Goal: Task Accomplishment & Management: Use online tool/utility

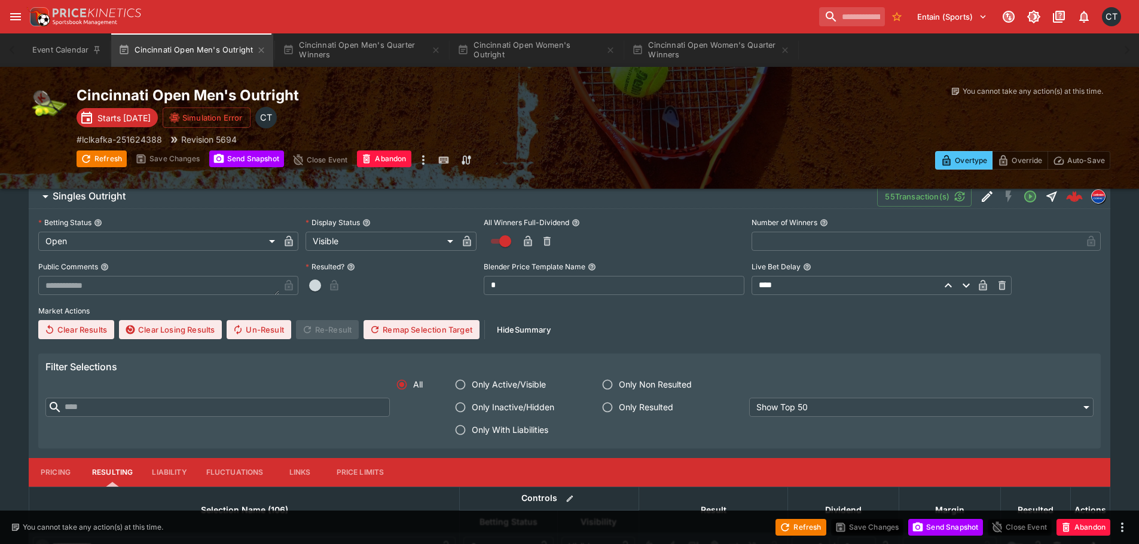
scroll to position [359, 0]
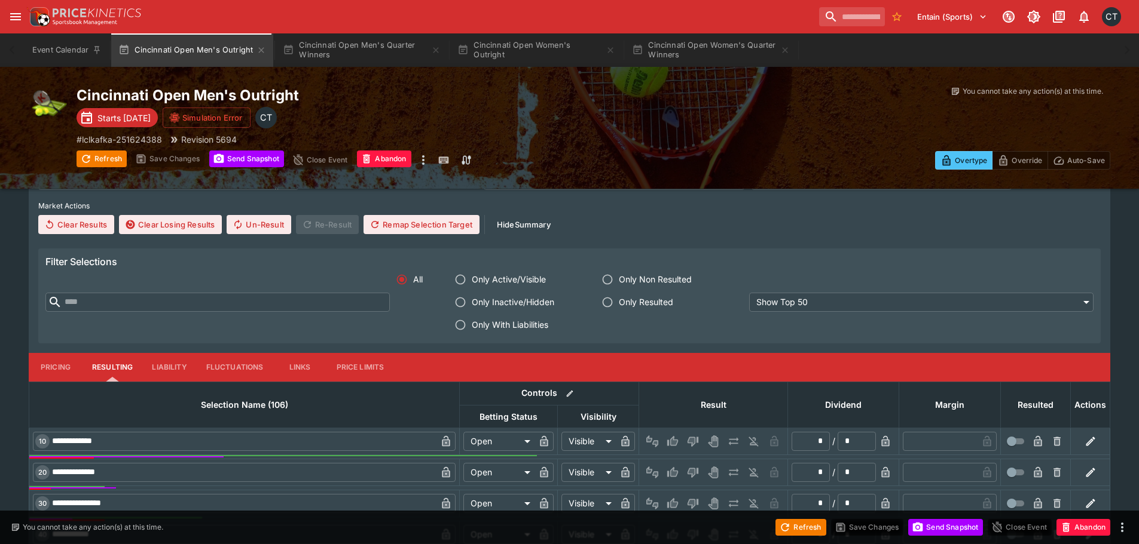
click at [498, 321] on span "Only With Liabilities" at bounding box center [510, 325] width 76 height 13
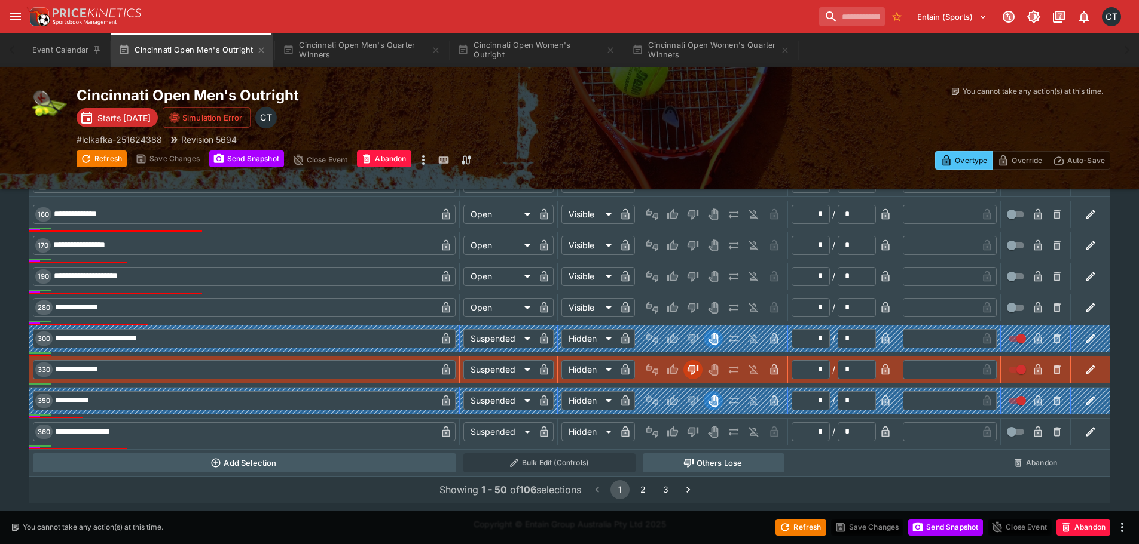
scroll to position [773, 0]
click at [698, 432] on icon "Lose" at bounding box center [692, 432] width 11 height 10
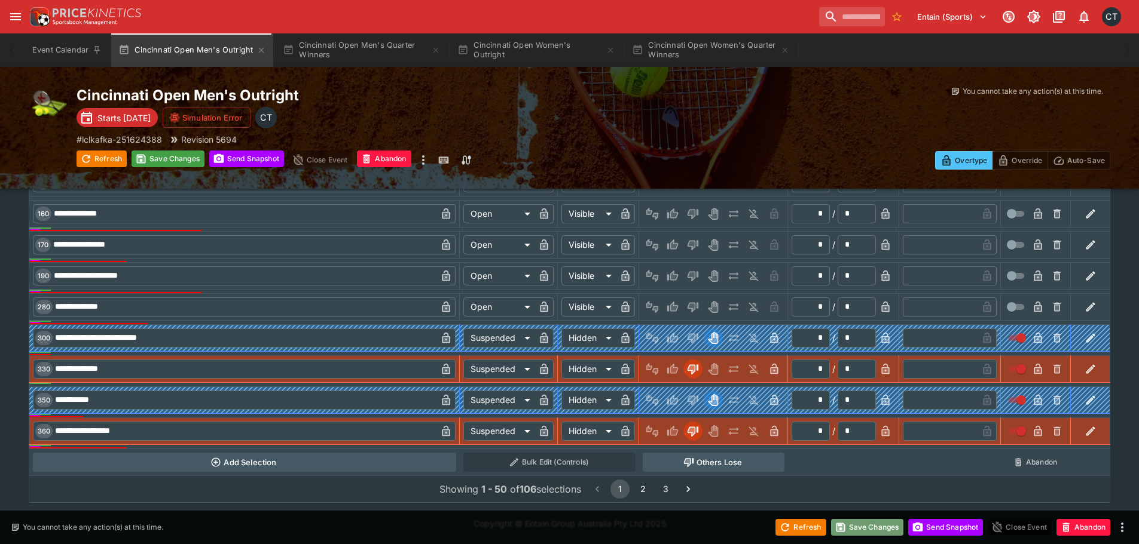
click at [870, 521] on button "Save Changes" at bounding box center [867, 527] width 73 height 17
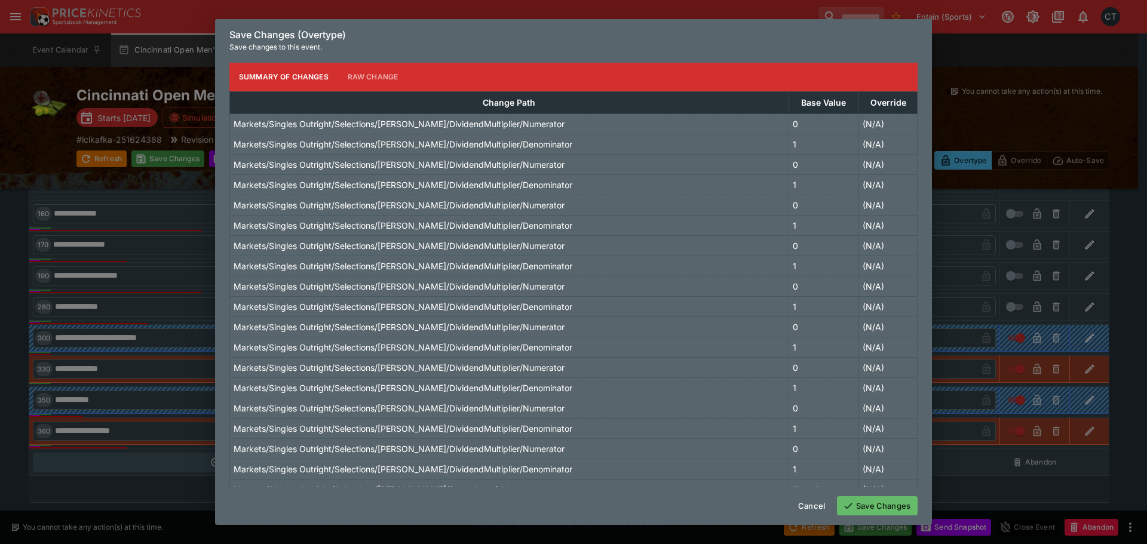
click at [884, 497] on button "Save Changes" at bounding box center [877, 506] width 81 height 19
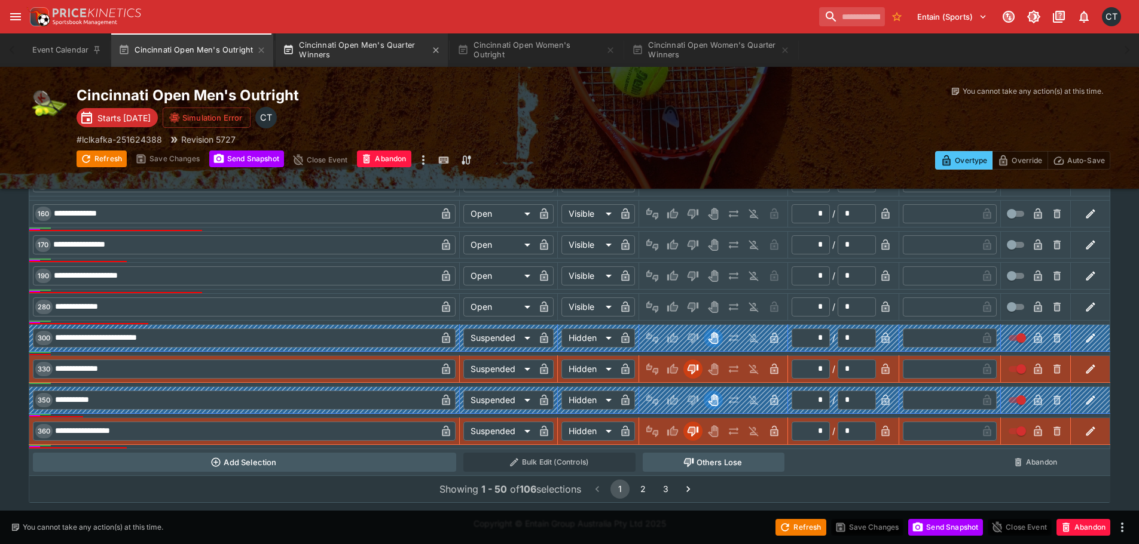
click at [335, 42] on button "Cincinnati Open Men's Quarter Winners" at bounding box center [362, 49] width 172 height 33
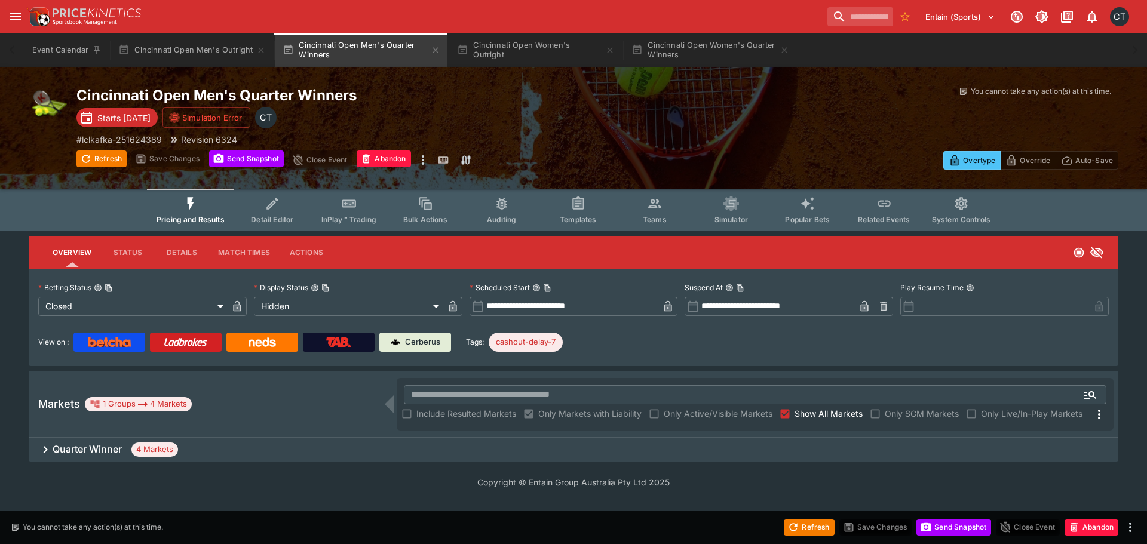
click at [189, 450] on div "Quarter Winner 4 Markets" at bounding box center [574, 450] width 1090 height 24
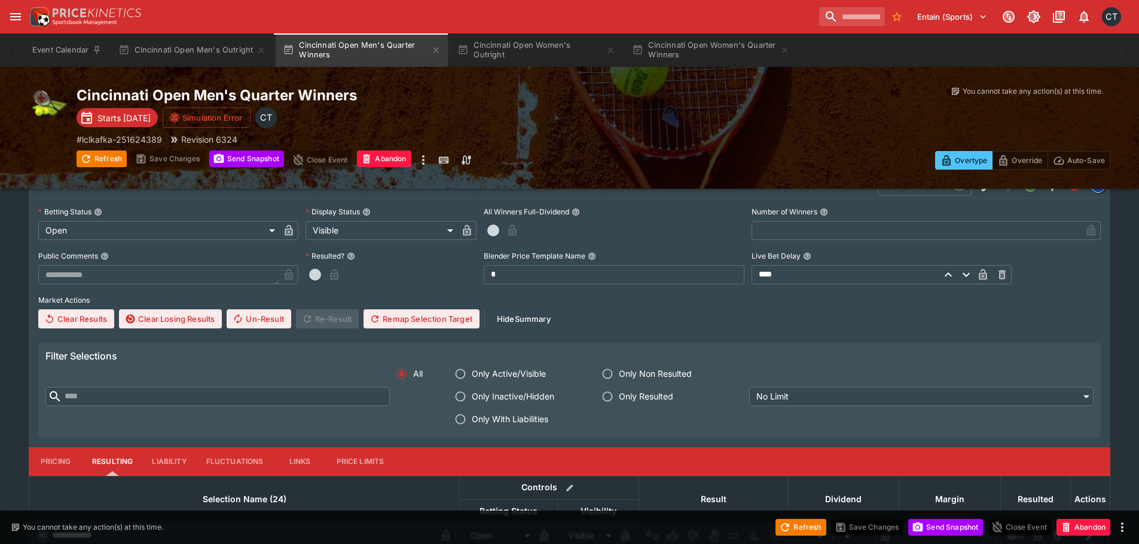
scroll to position [299, 0]
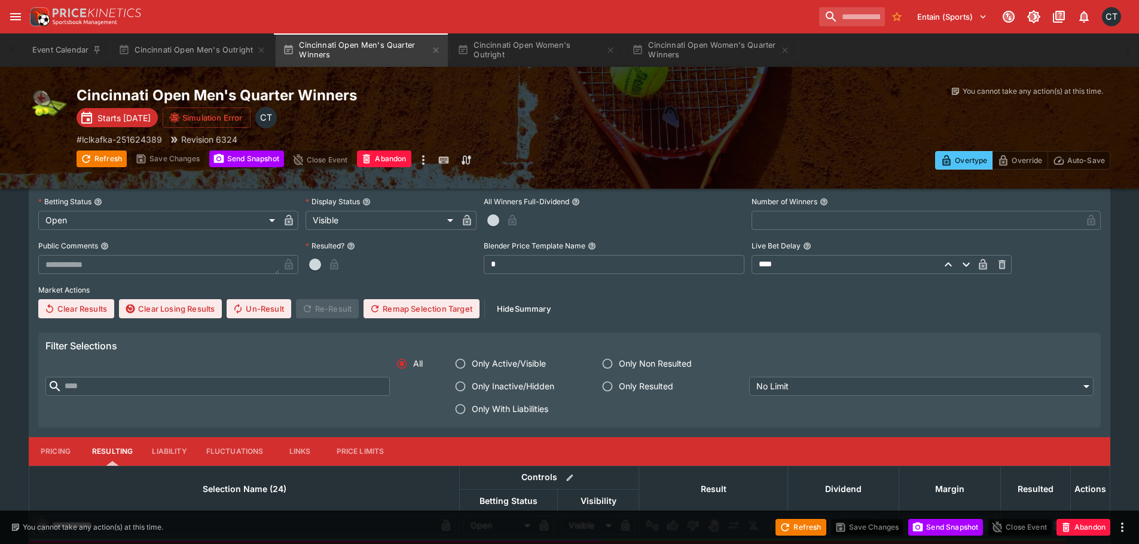
click at [541, 417] on label "Only With Liabilities" at bounding box center [517, 409] width 136 height 23
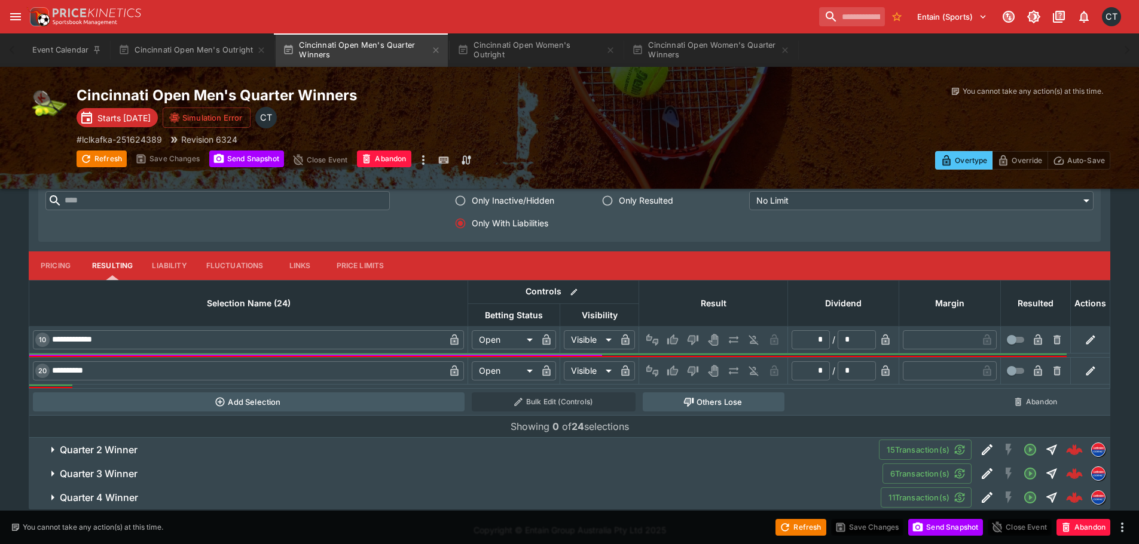
scroll to position [491, 0]
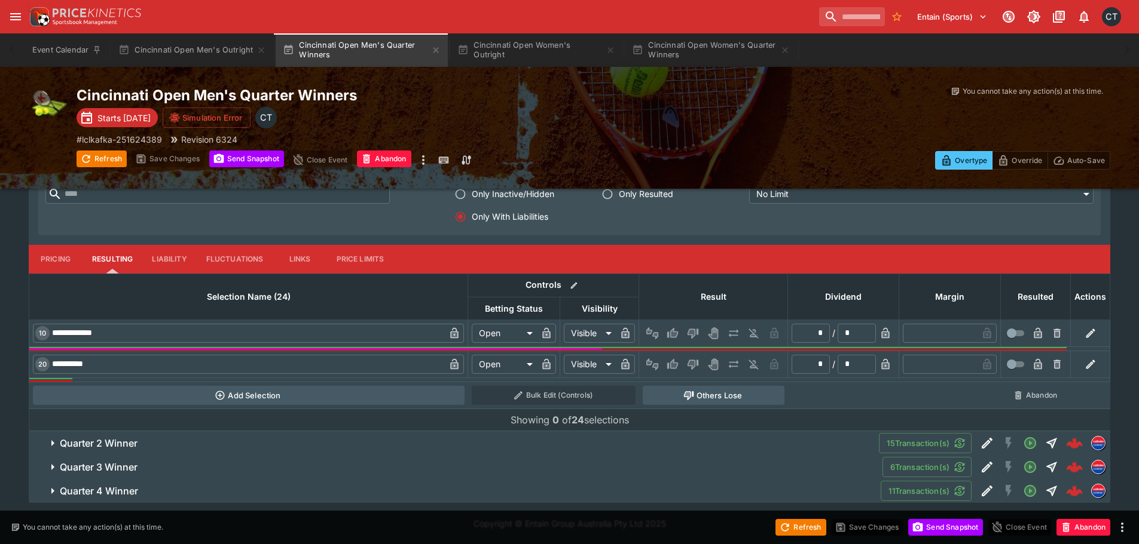
click at [288, 448] on span "Quarter 2 Winner" at bounding box center [464, 443] width 809 height 13
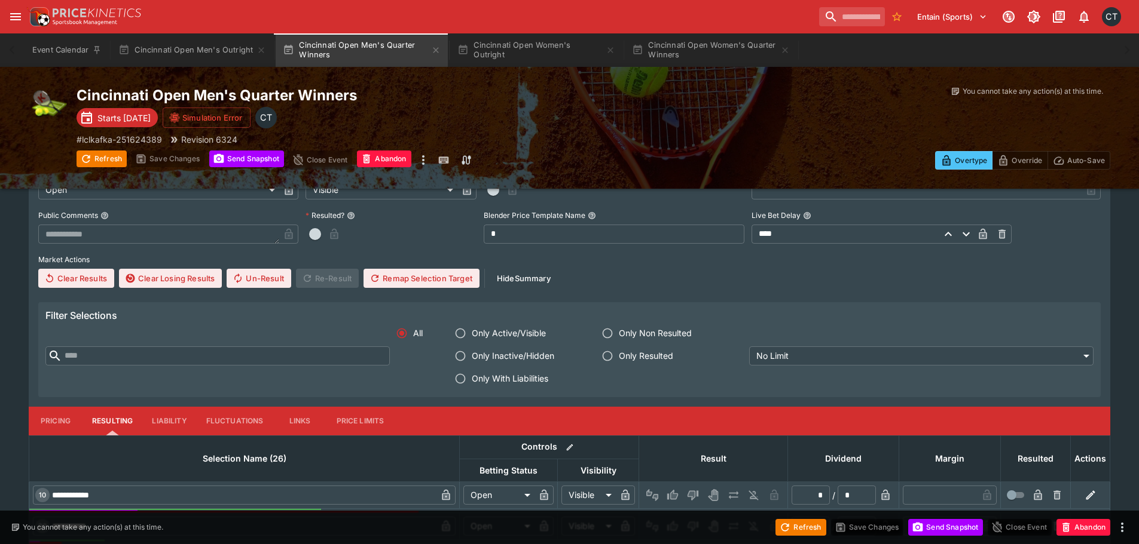
scroll to position [790, 0]
click at [479, 388] on label "Only With Liabilities" at bounding box center [517, 378] width 136 height 23
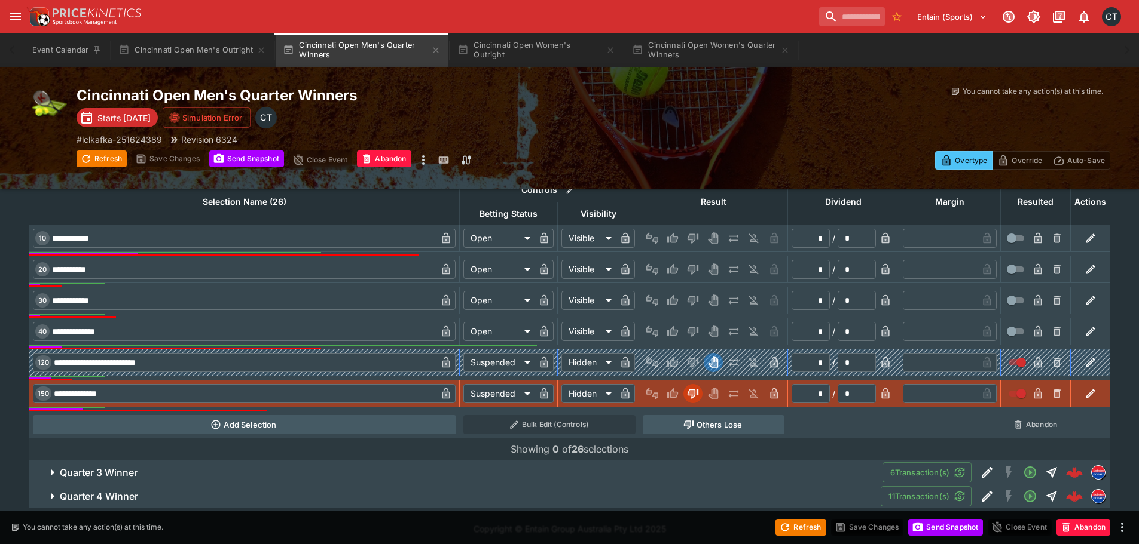
scroll to position [1052, 0]
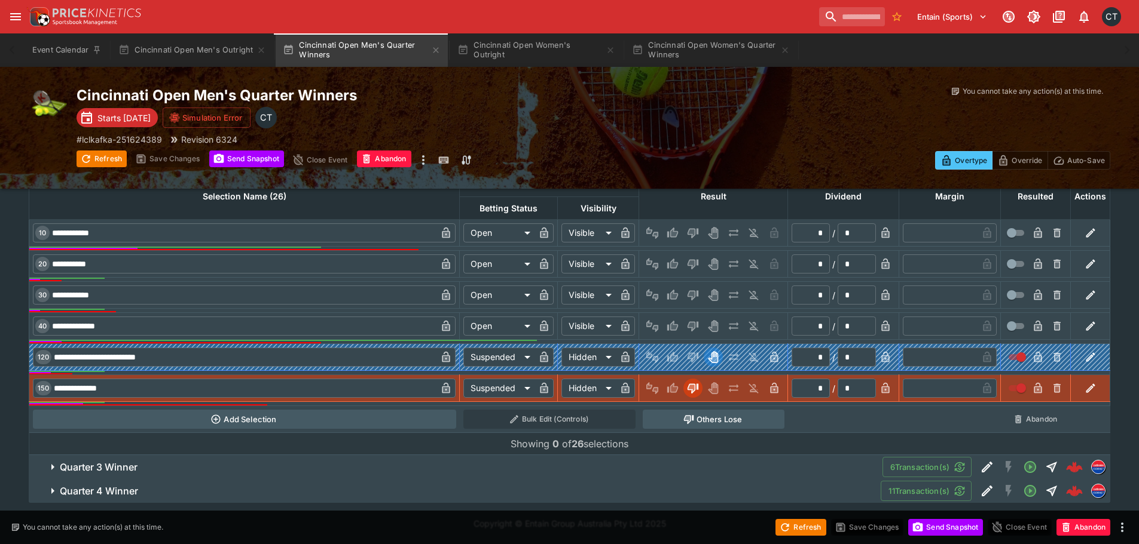
click at [478, 456] on button "Quarter 3 Winner" at bounding box center [455, 467] width 853 height 24
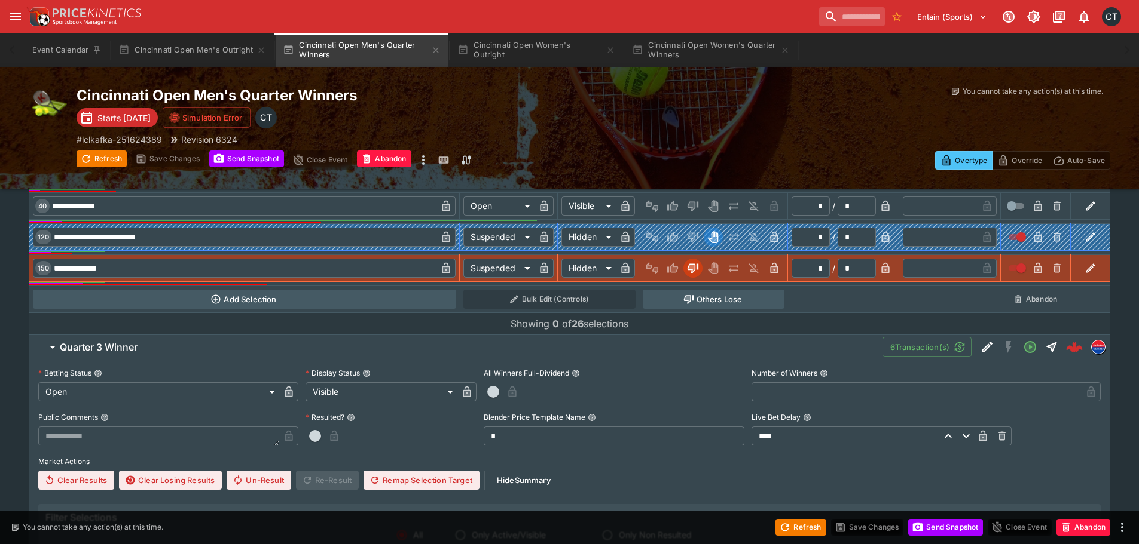
scroll to position [1410, 0]
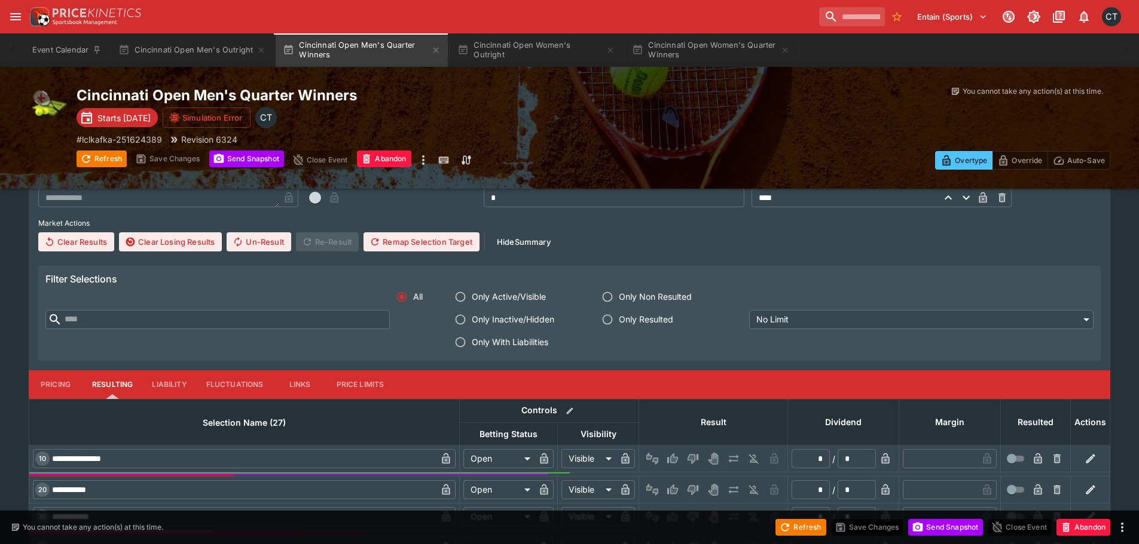
click at [515, 350] on label "Only With Liabilities" at bounding box center [517, 342] width 136 height 23
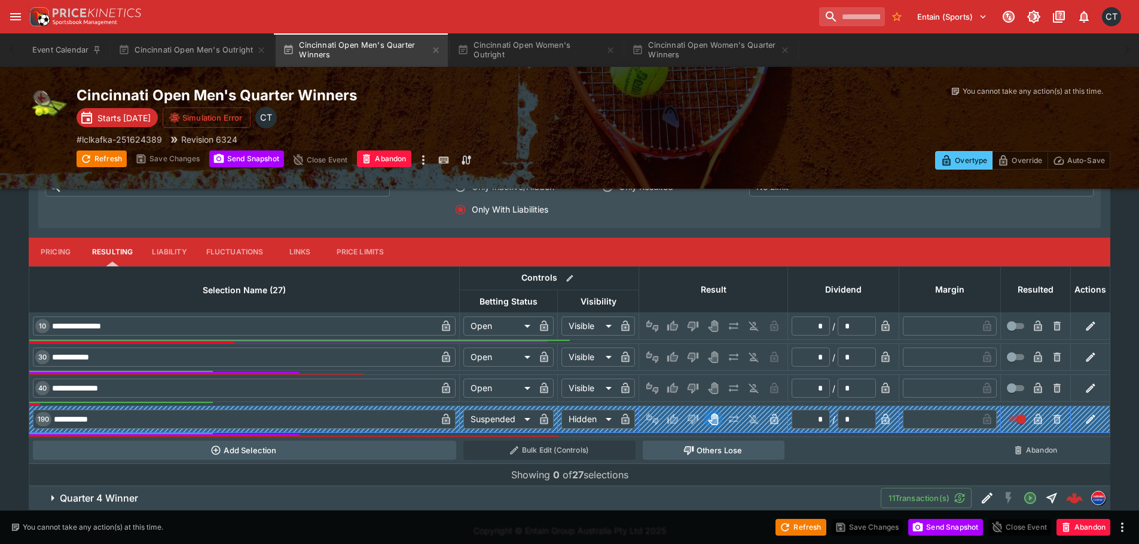
scroll to position [1550, 0]
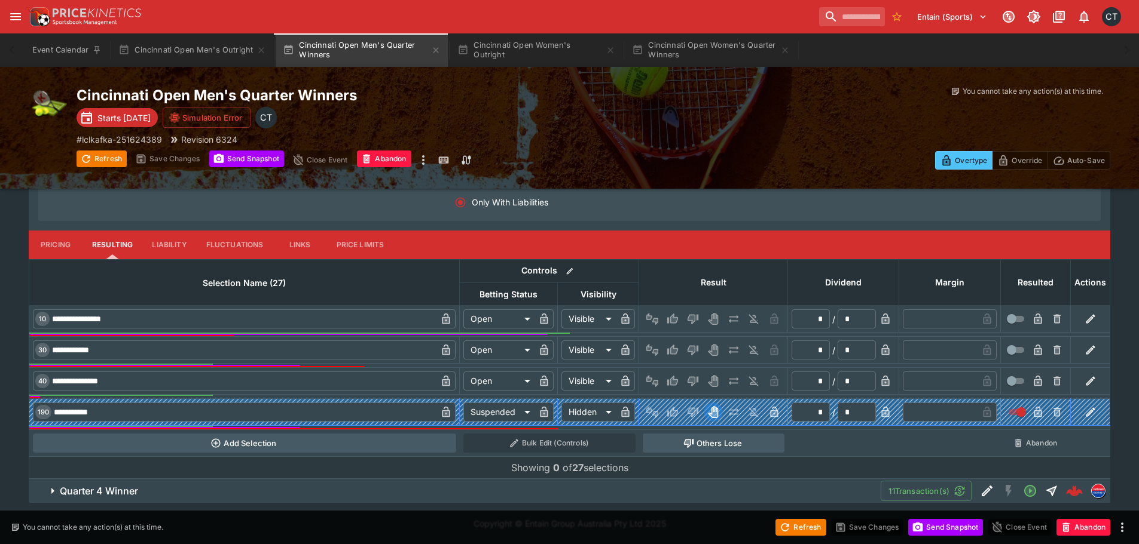
click at [464, 494] on span "Quarter 4 Winner" at bounding box center [465, 491] width 811 height 13
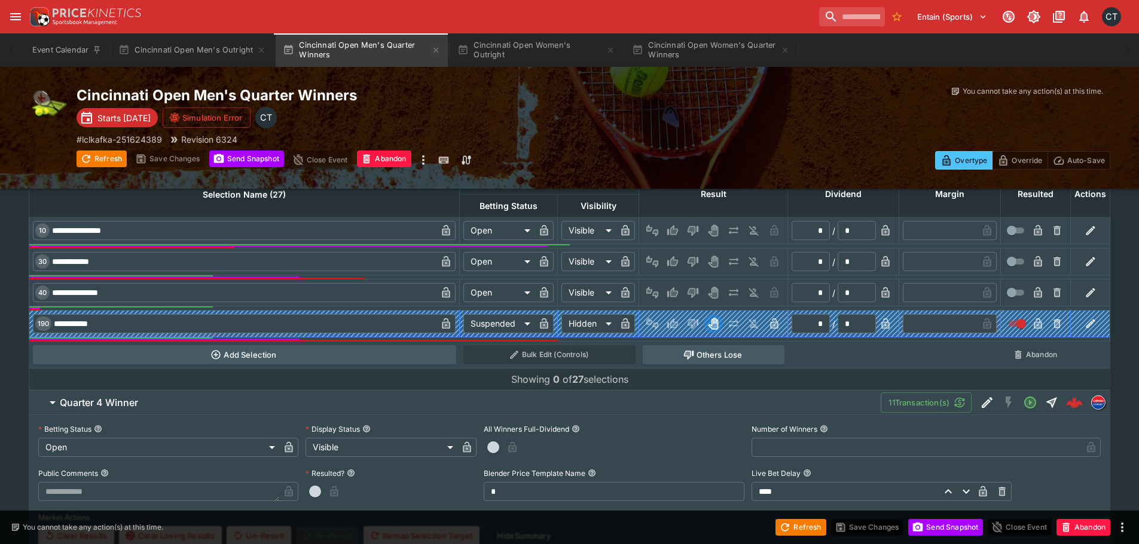
scroll to position [1909, 0]
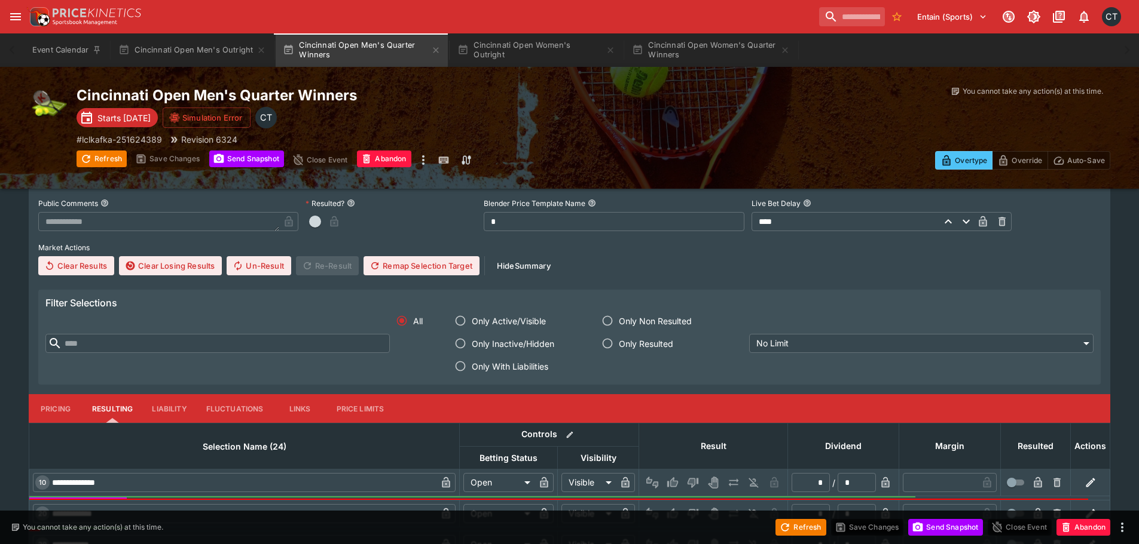
click at [533, 364] on span "Only With Liabilities" at bounding box center [510, 366] width 76 height 13
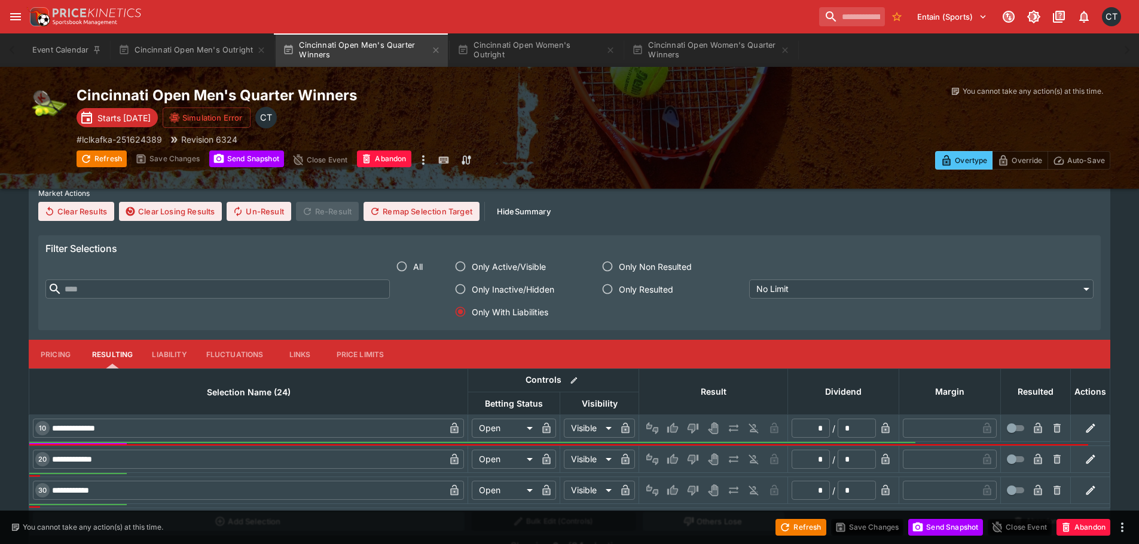
scroll to position [2018, 0]
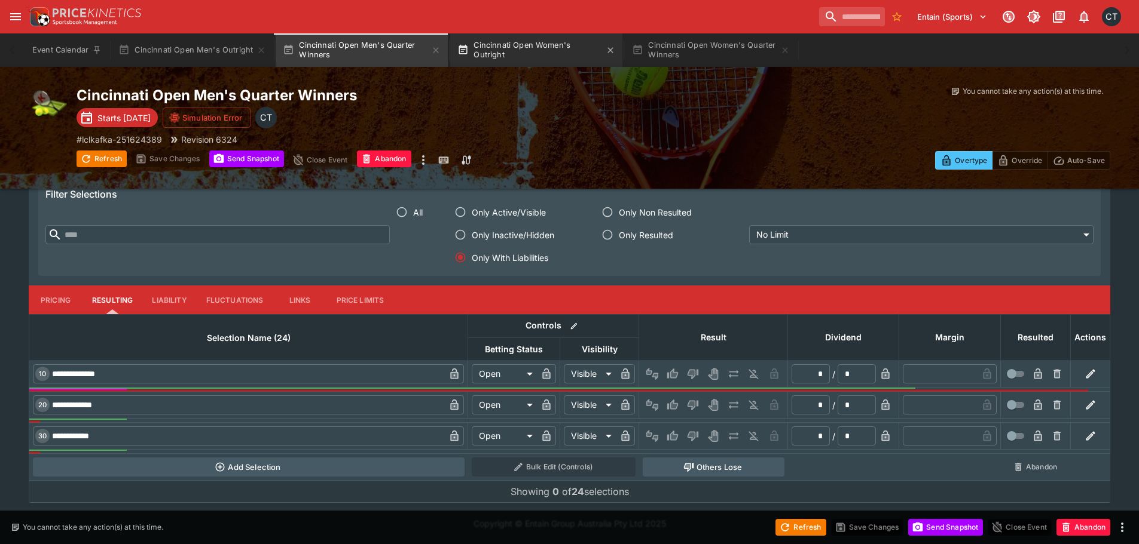
click at [580, 41] on button "Cincinnati Open Women's Outright" at bounding box center [536, 49] width 172 height 33
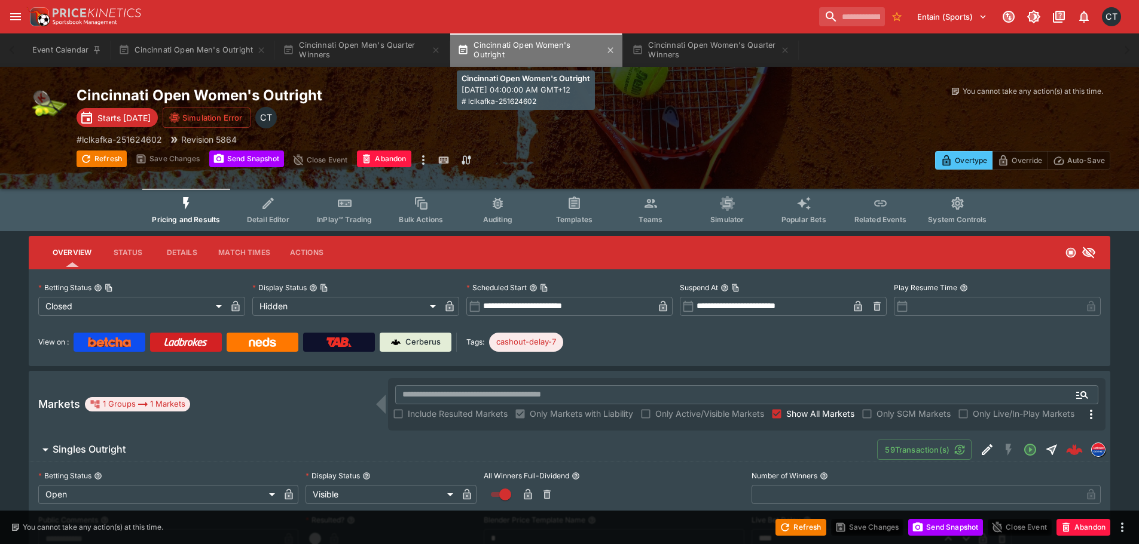
click at [534, 52] on button "Cincinnati Open Women's Outright" at bounding box center [536, 49] width 172 height 33
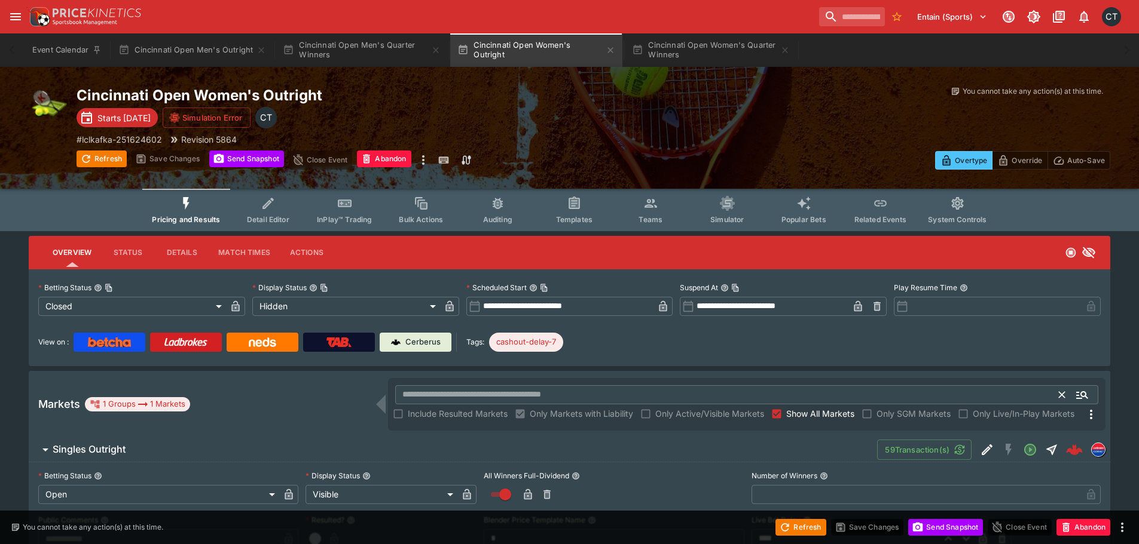
scroll to position [359, 0]
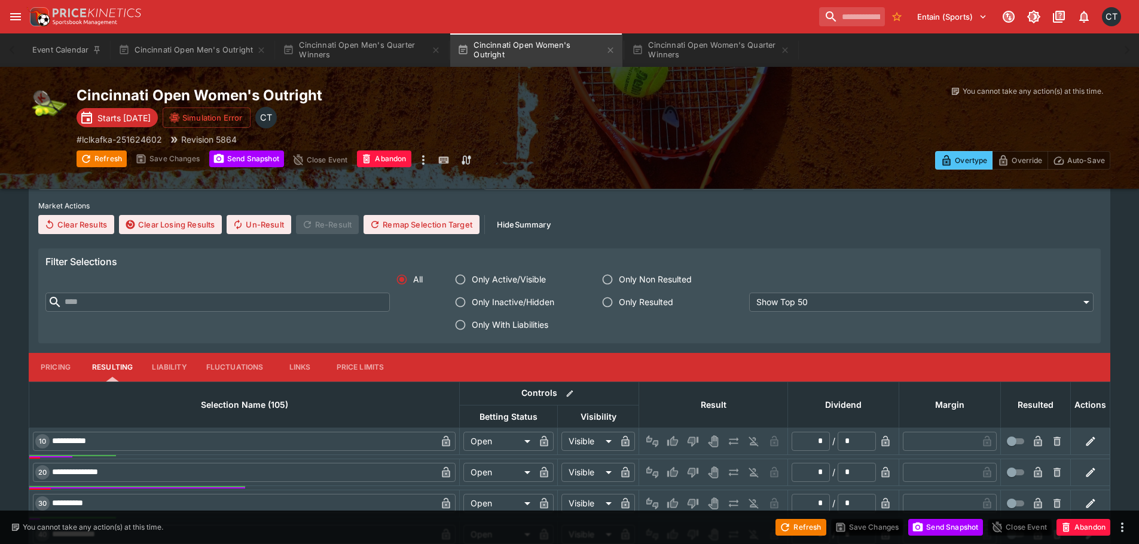
click at [482, 320] on span "Only With Liabilities" at bounding box center [510, 325] width 76 height 13
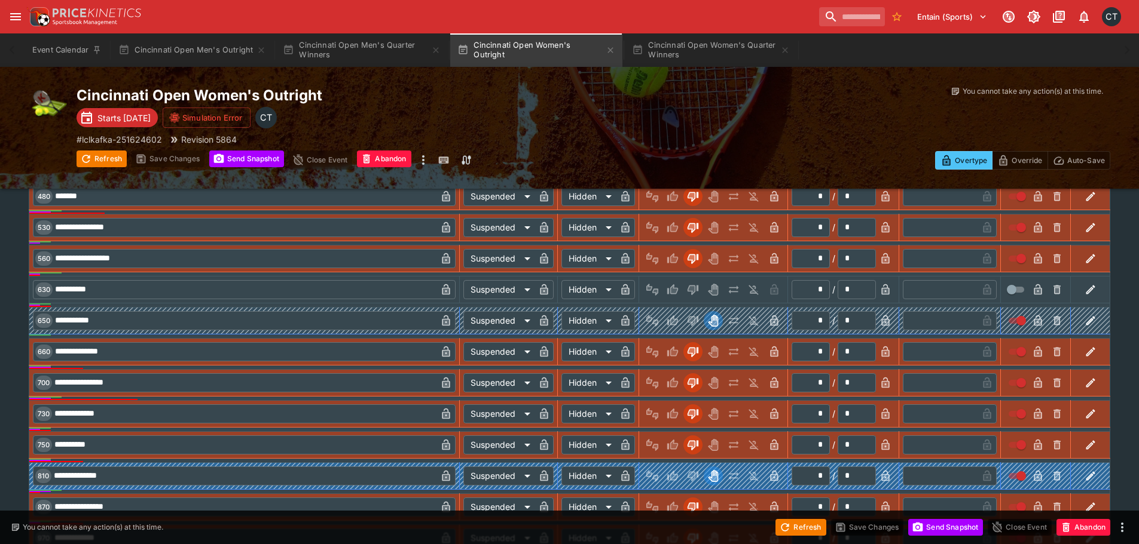
scroll to position [1136, 0]
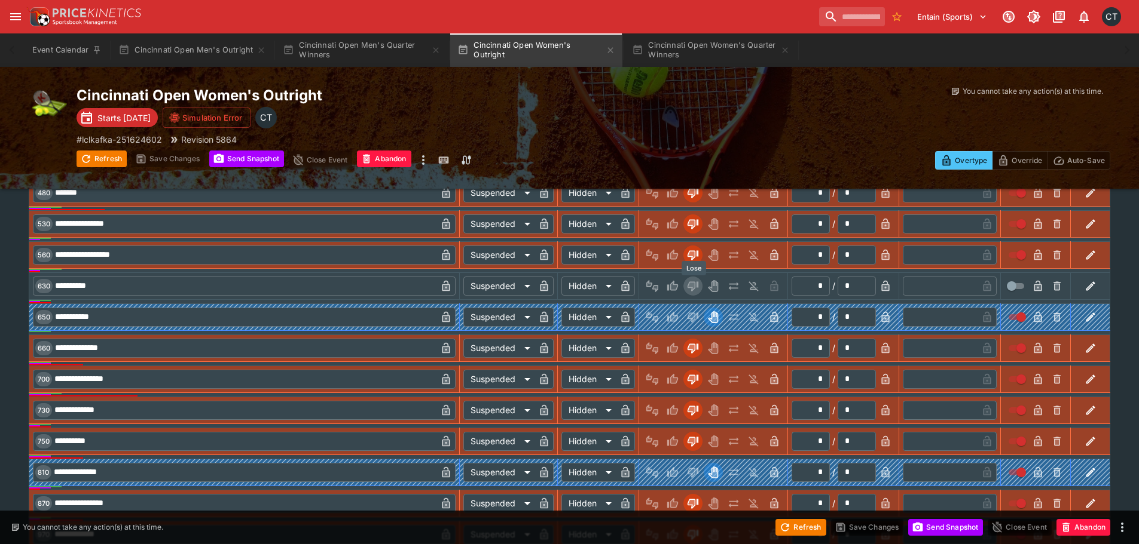
click at [694, 286] on icon "Lose" at bounding box center [691, 286] width 6 height 7
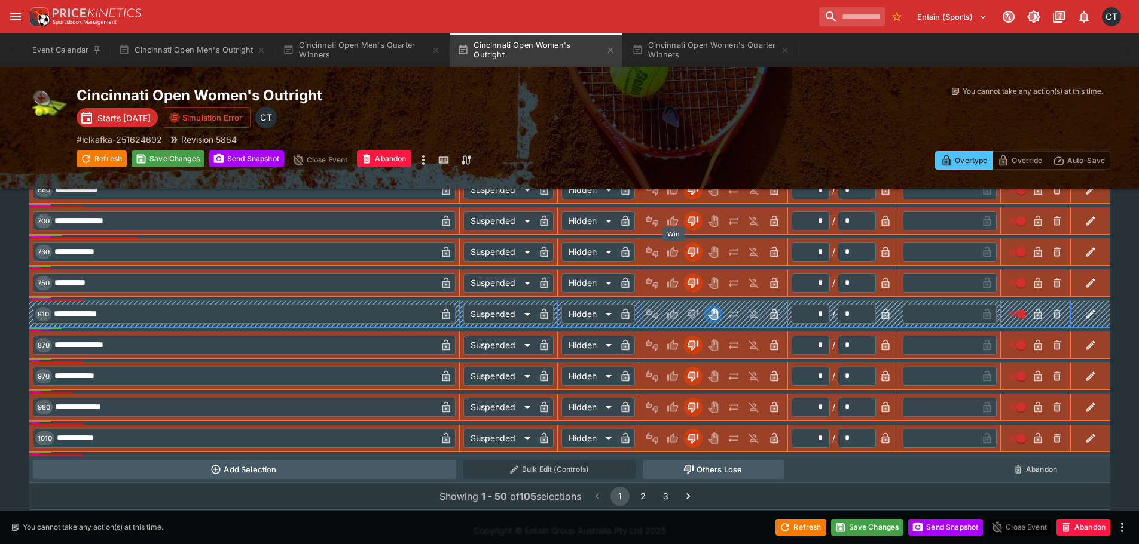
scroll to position [1301, 0]
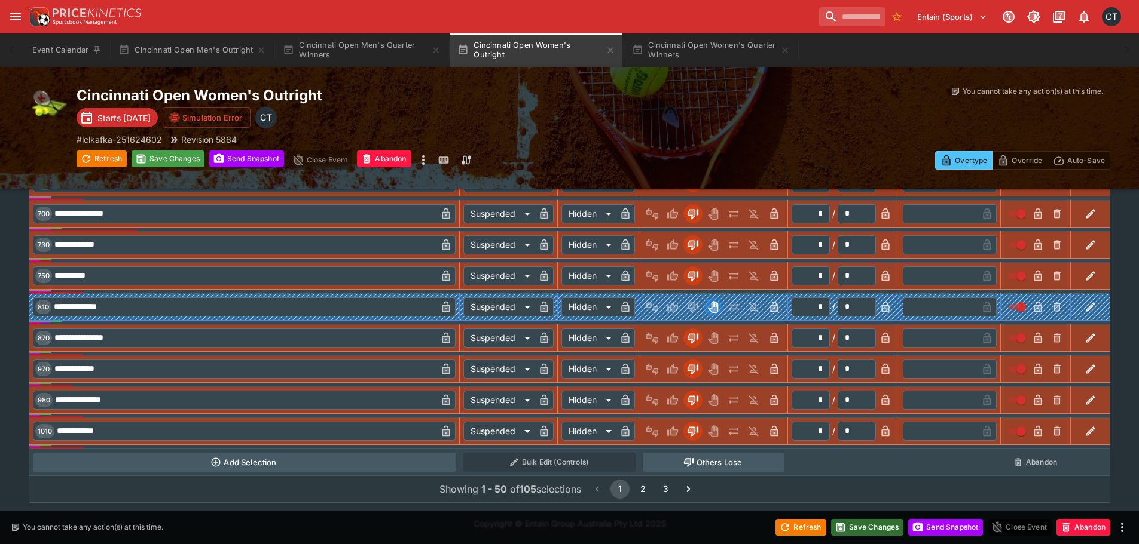
click at [883, 529] on button "Save Changes" at bounding box center [867, 527] width 73 height 17
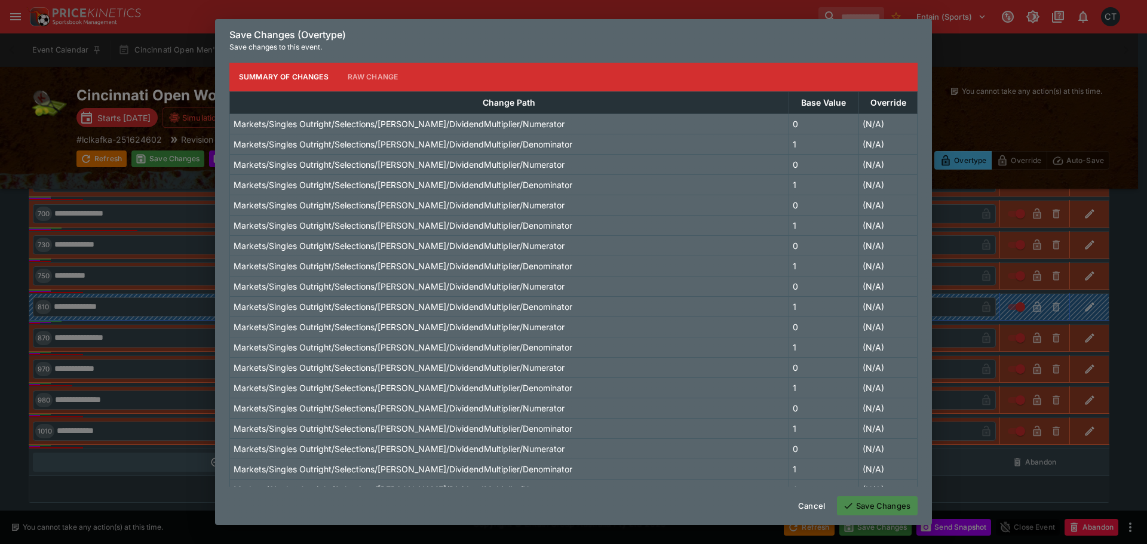
click at [876, 498] on button "Save Changes" at bounding box center [877, 506] width 81 height 19
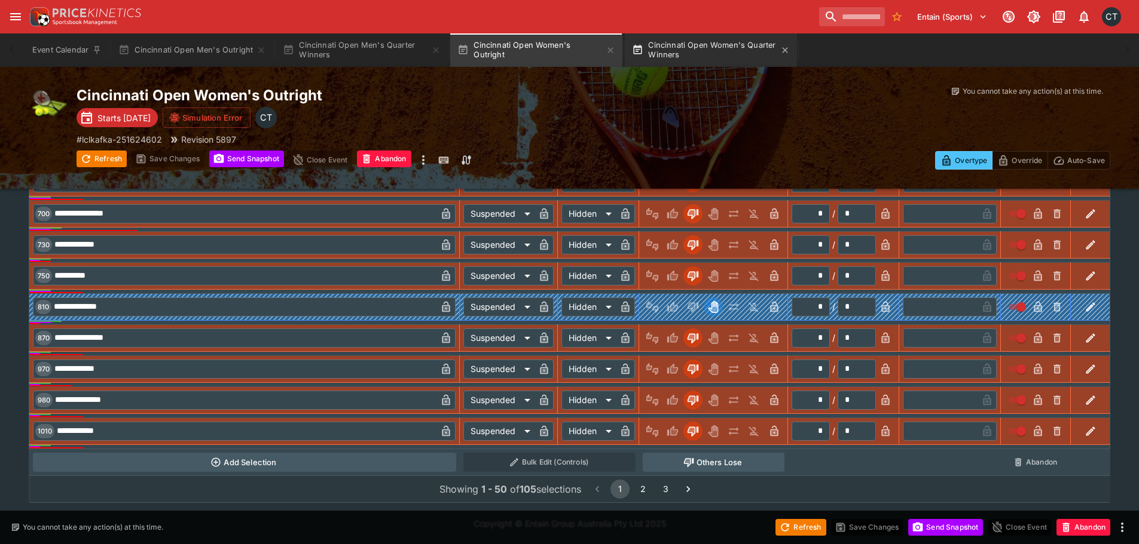
click at [724, 42] on button "Cincinnati Open Women's Quarter Winners" at bounding box center [711, 49] width 172 height 33
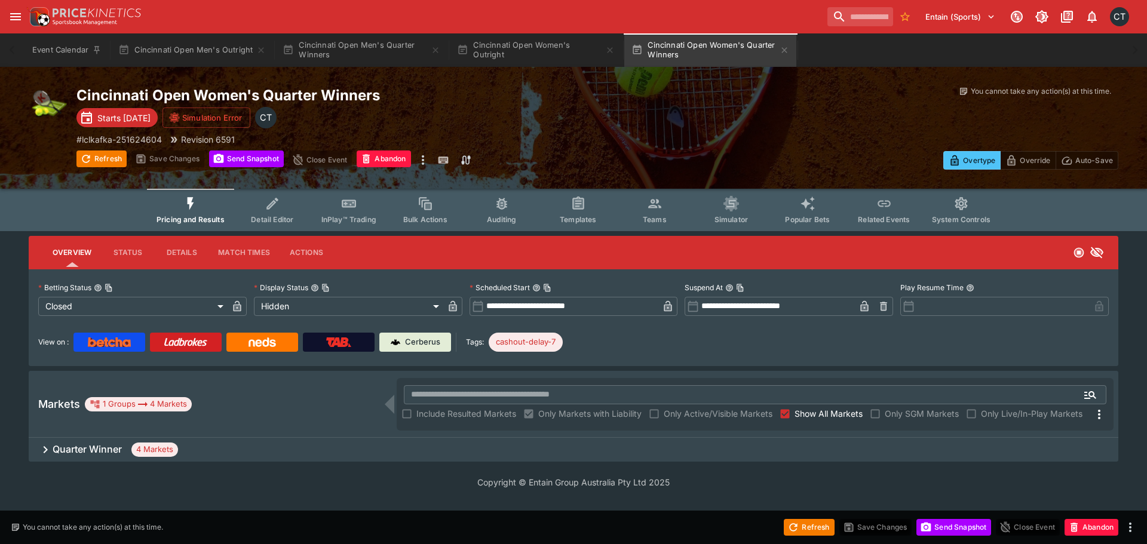
click at [115, 455] on h6 "Quarter Winner" at bounding box center [87, 449] width 69 height 13
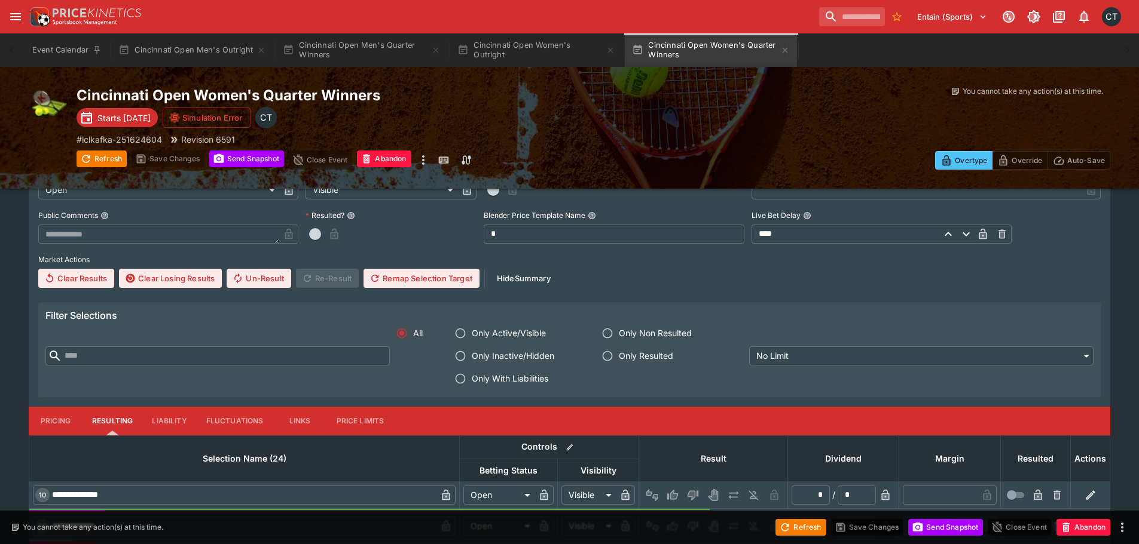
scroll to position [418, 0]
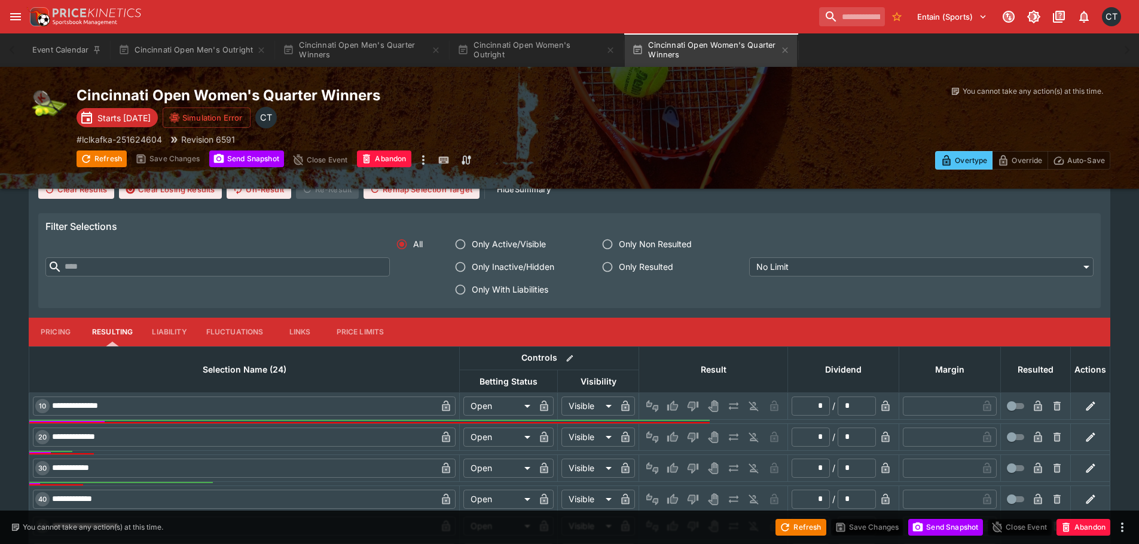
click at [492, 287] on span "Only With Liabilities" at bounding box center [510, 289] width 76 height 13
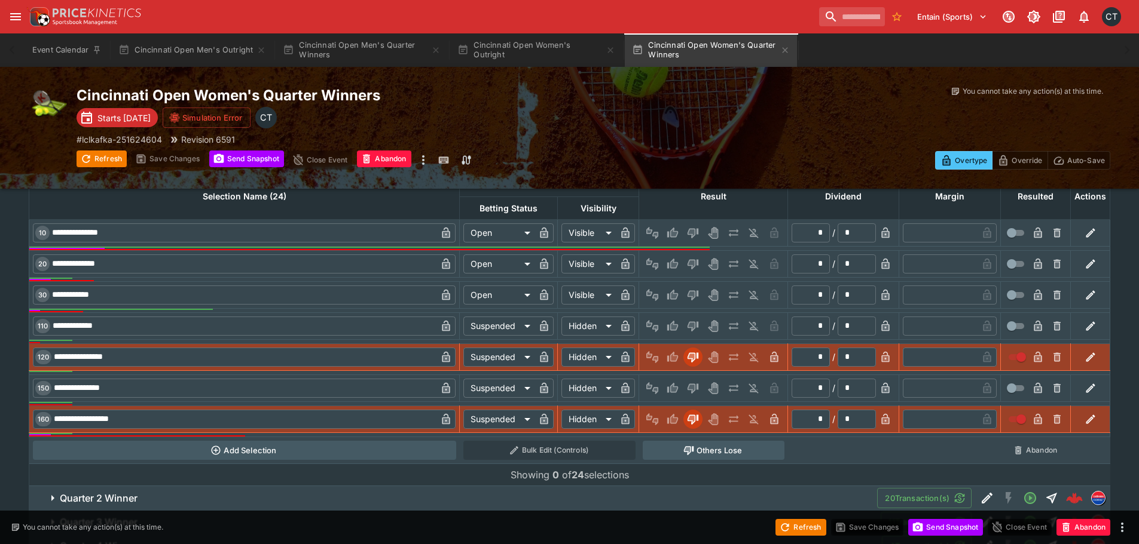
scroll to position [598, 0]
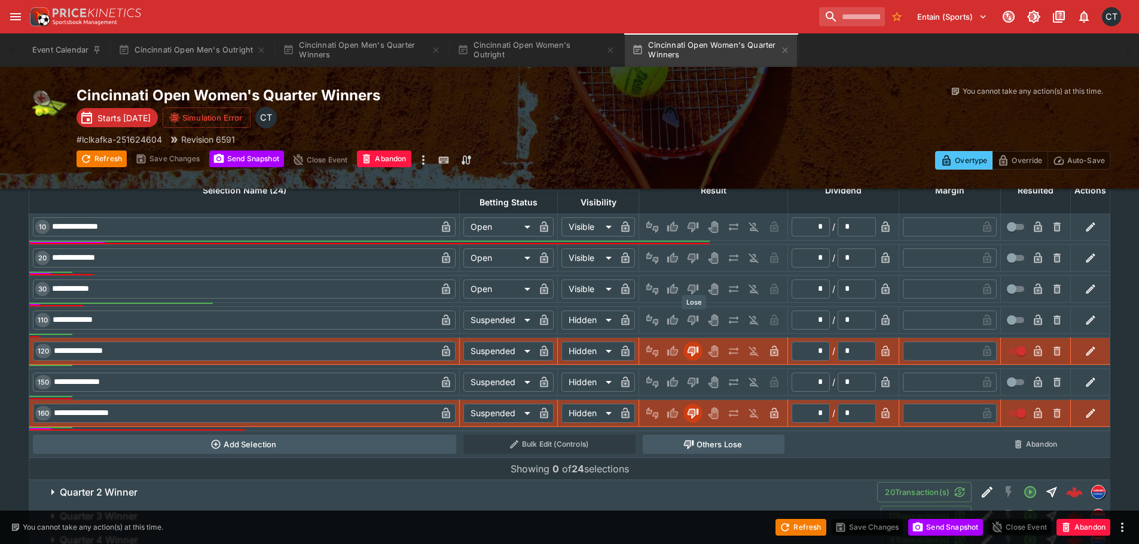
click at [700, 322] on button "Lose" at bounding box center [692, 320] width 19 height 19
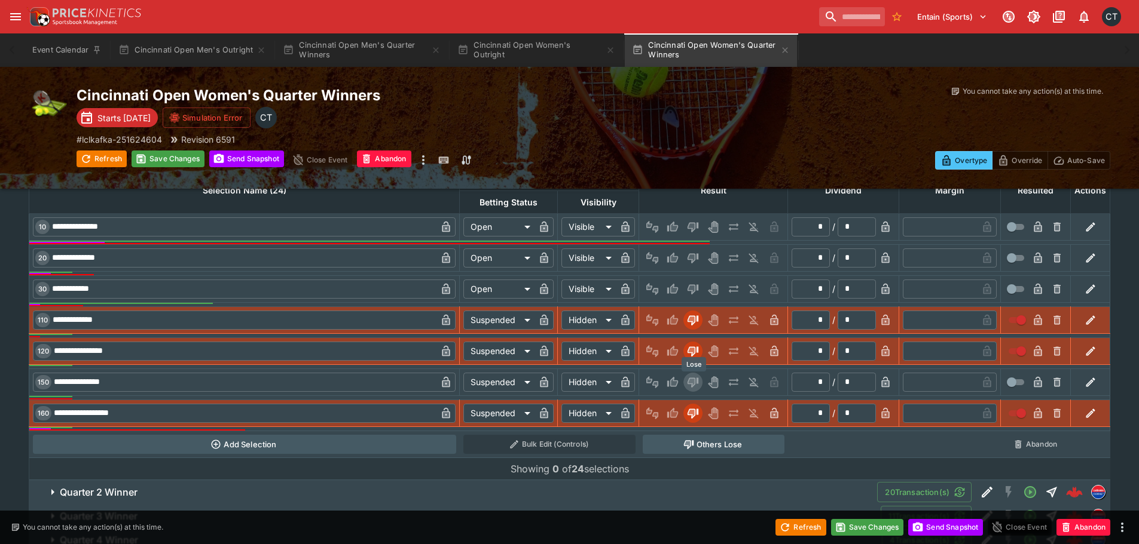
click at [691, 377] on icon "Lose" at bounding box center [693, 383] width 12 height 12
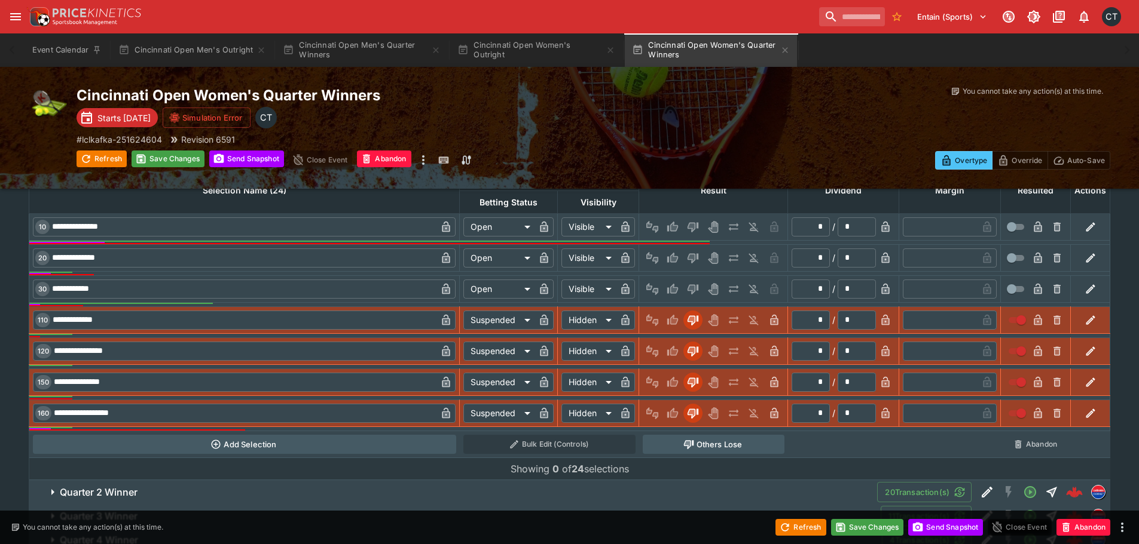
scroll to position [647, 0]
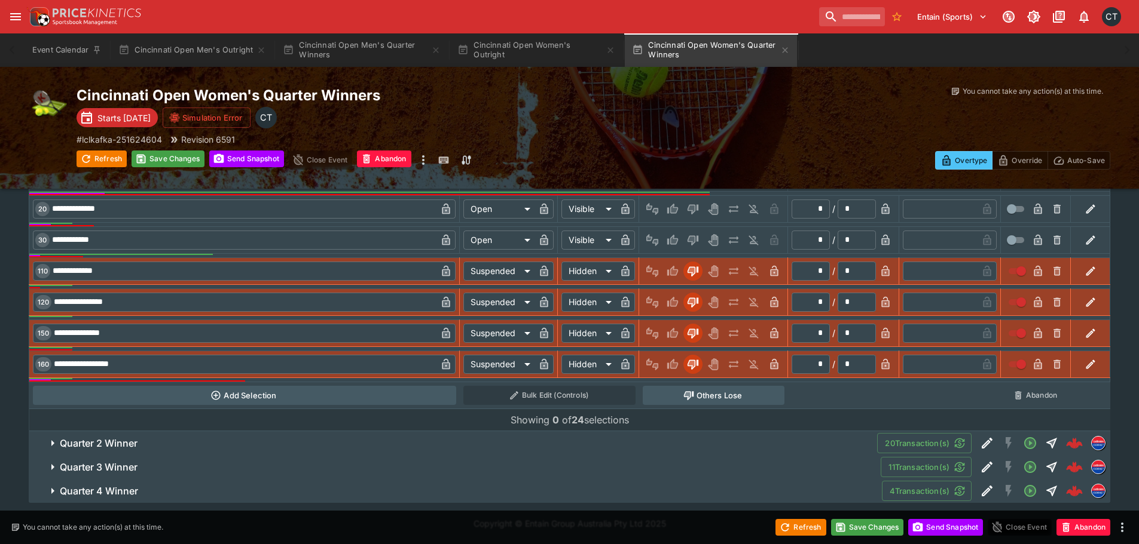
click at [112, 433] on button "Quarter 2 Winner" at bounding box center [453, 444] width 848 height 24
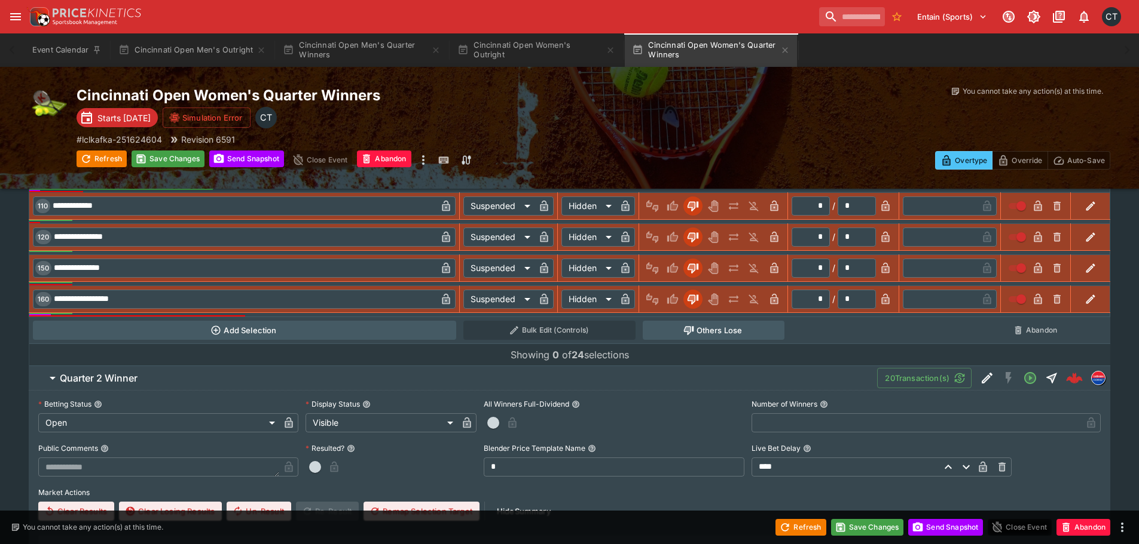
scroll to position [945, 0]
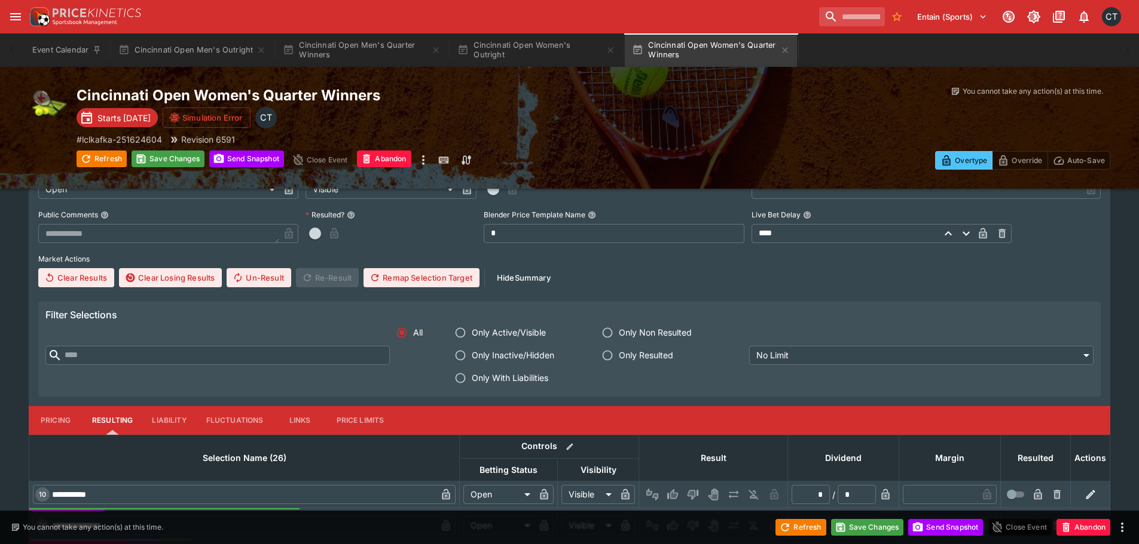
click at [528, 384] on span "Only With Liabilities" at bounding box center [510, 378] width 76 height 13
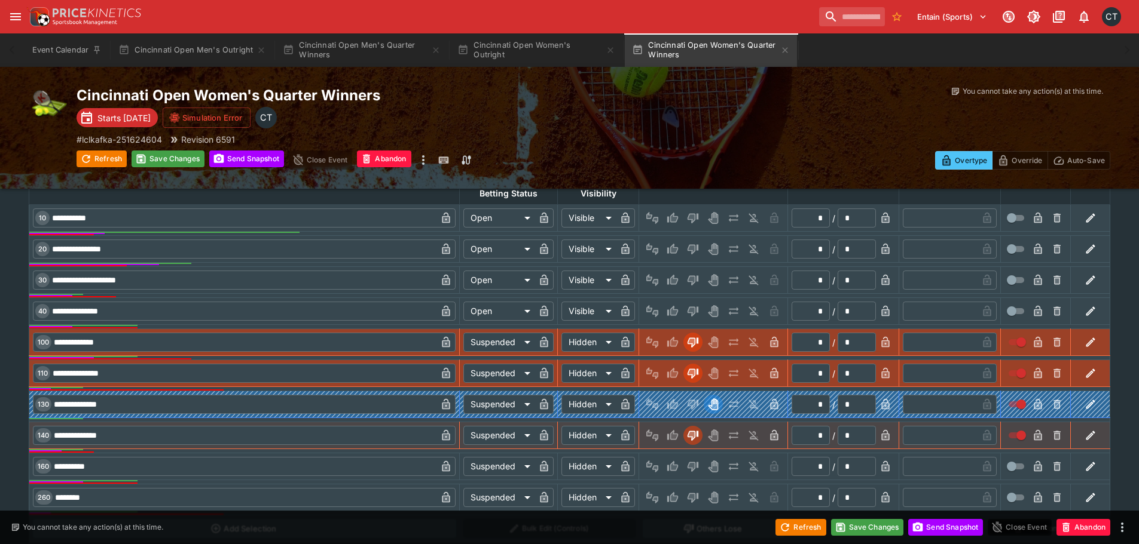
scroll to position [1304, 0]
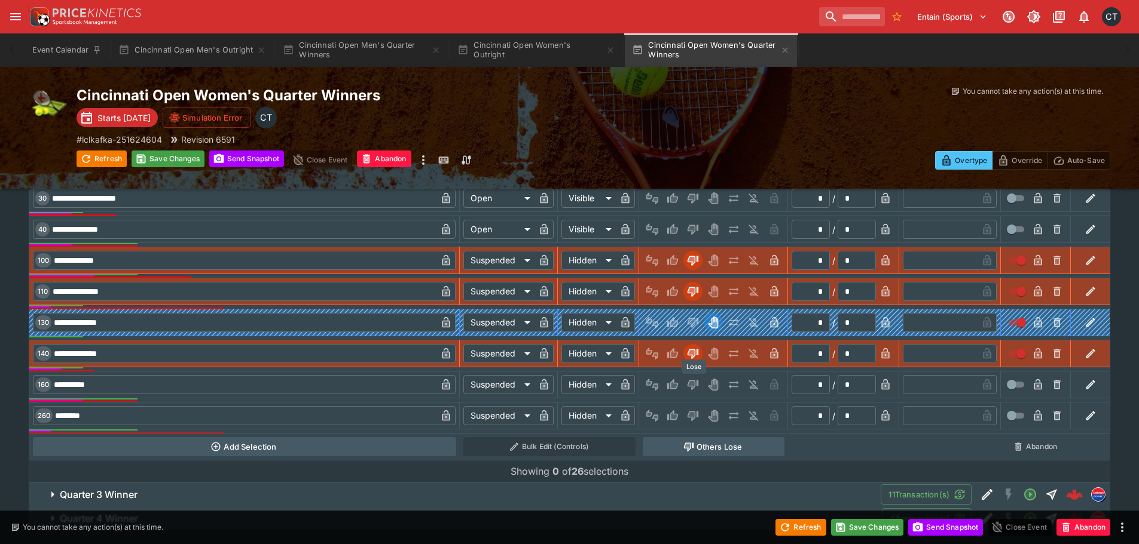
click at [690, 390] on icon "Lose" at bounding box center [693, 385] width 12 height 12
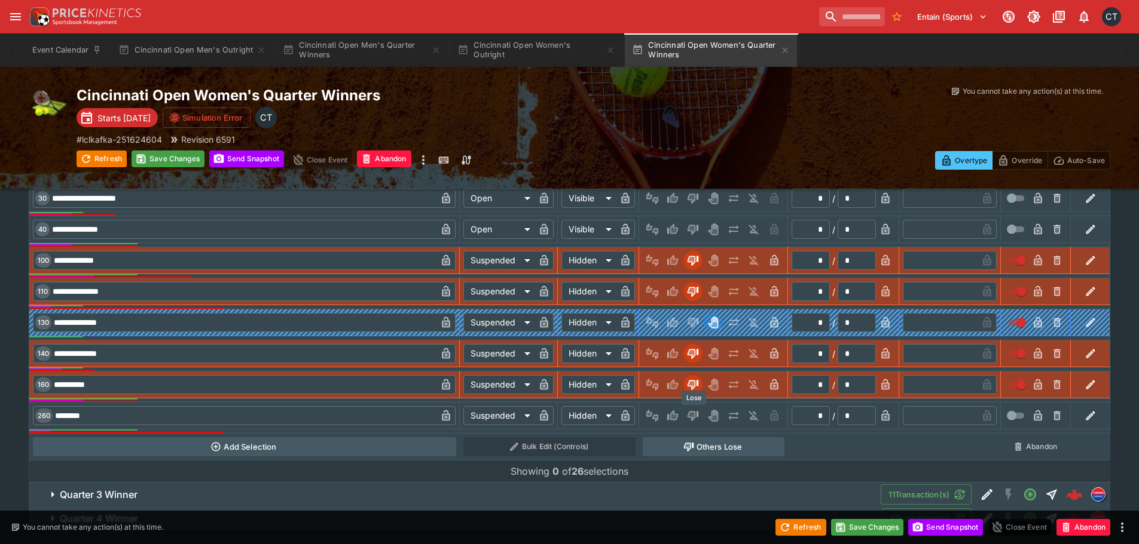
click at [689, 417] on icon "Lose" at bounding box center [692, 417] width 11 height 10
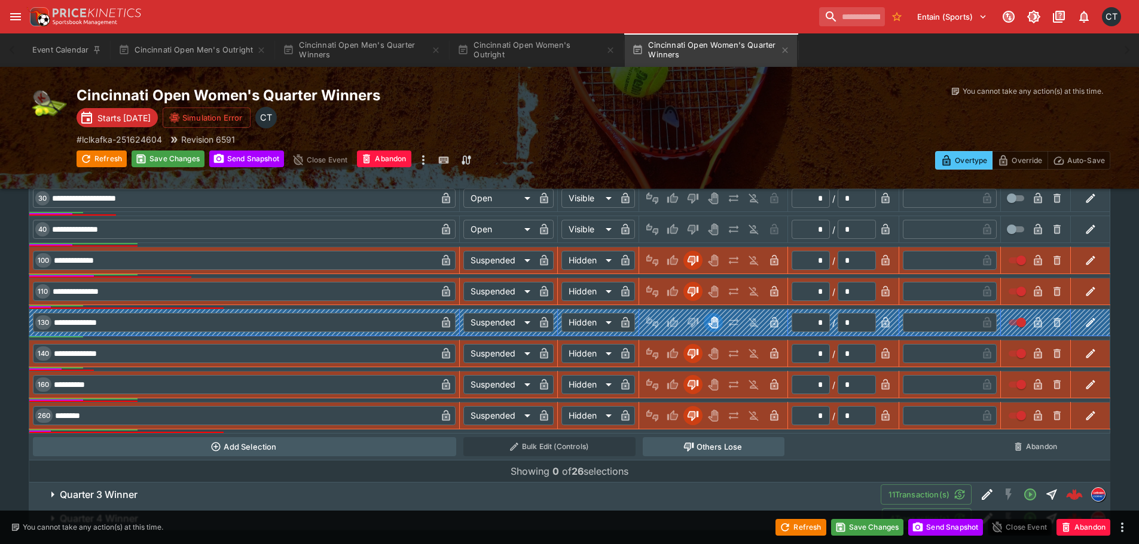
click at [127, 485] on button "Quarter 3 Winner" at bounding box center [455, 495] width 852 height 24
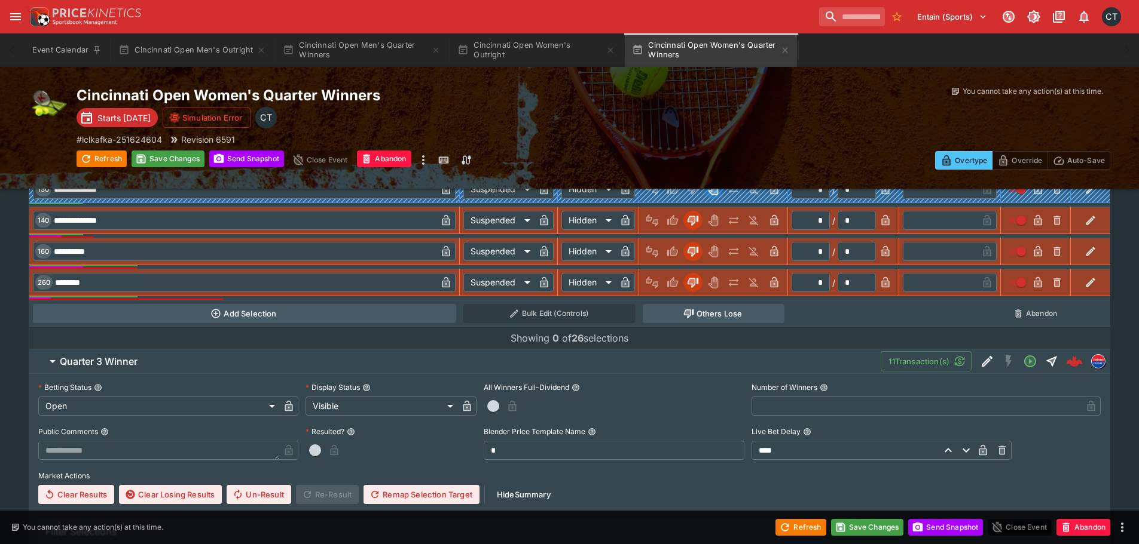
scroll to position [1663, 0]
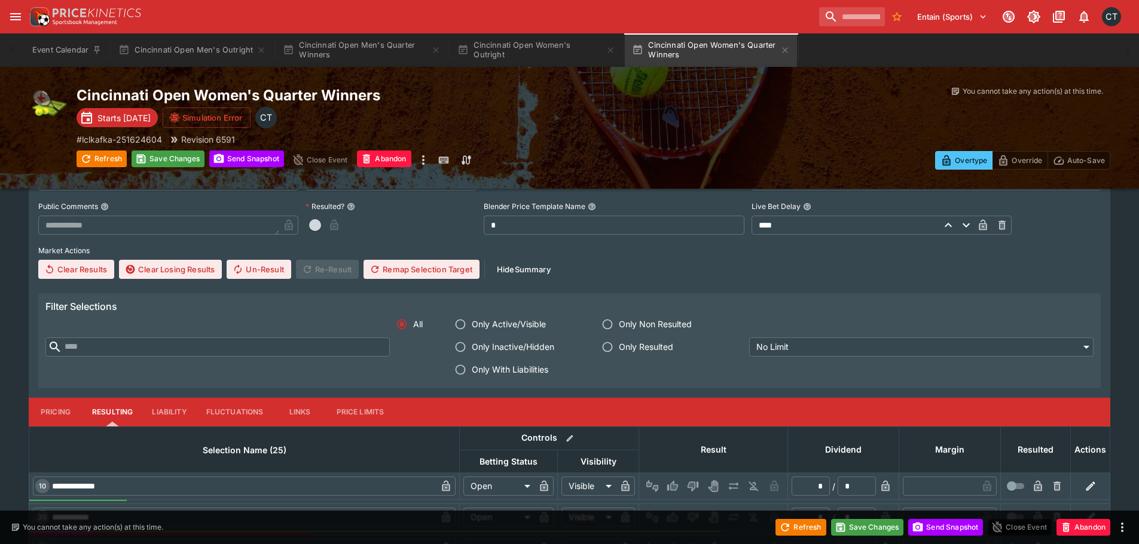
click at [484, 371] on span "Only With Liabilities" at bounding box center [510, 369] width 76 height 13
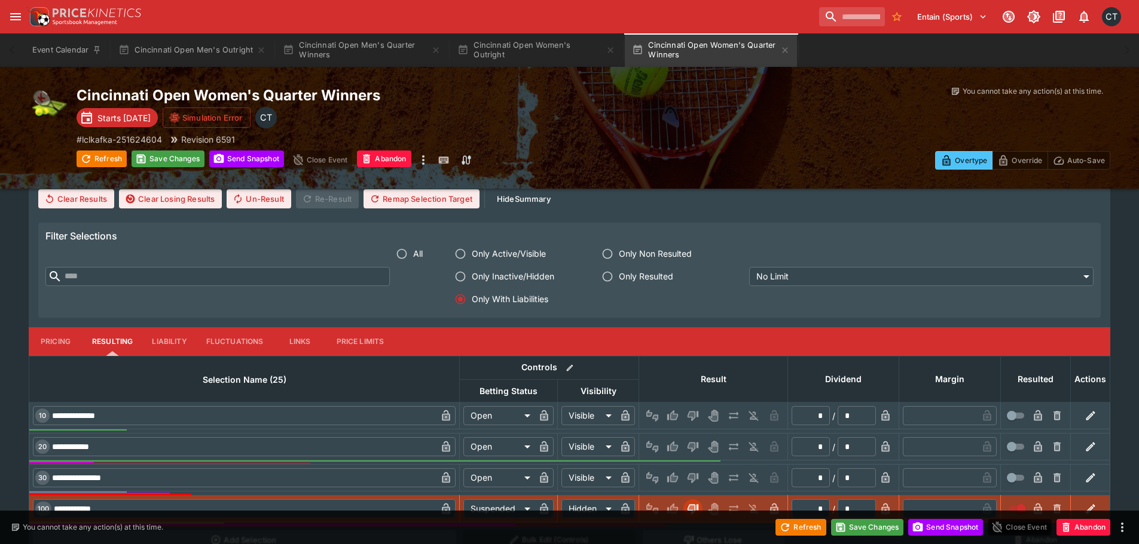
scroll to position [1830, 0]
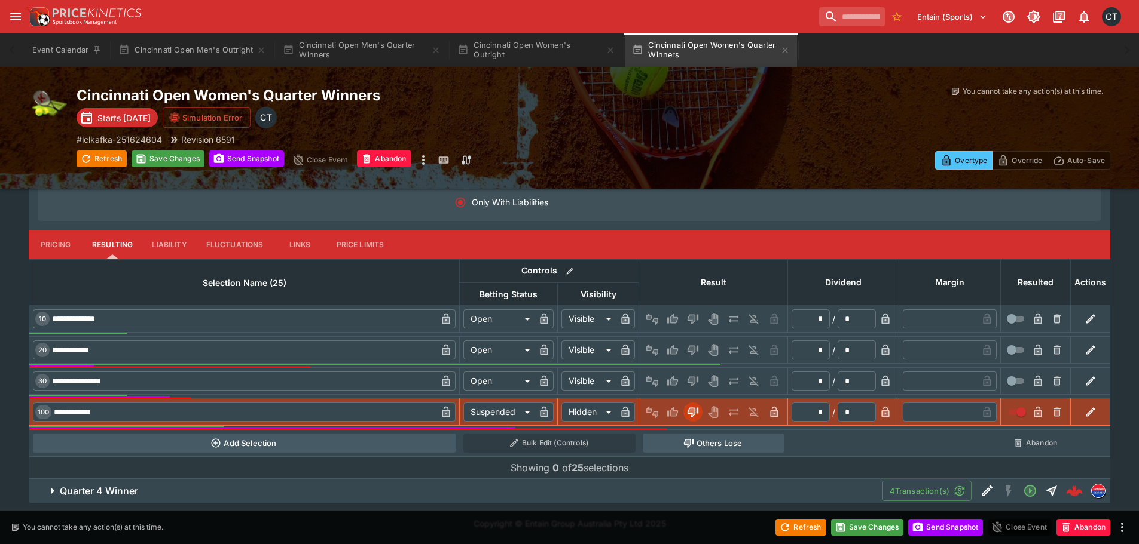
click at [252, 482] on button "Quarter 4 Winner" at bounding box center [455, 491] width 853 height 24
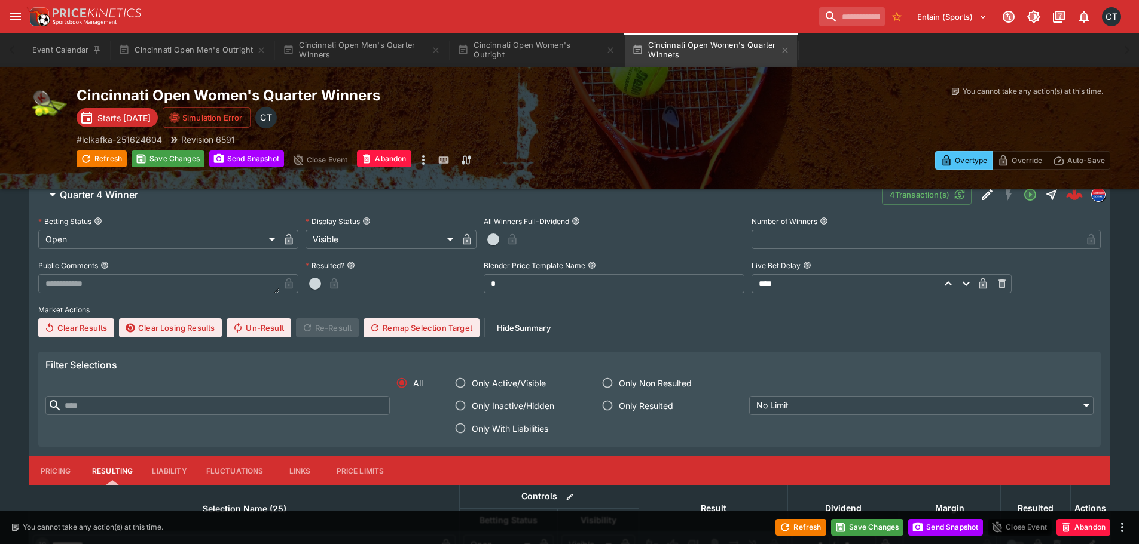
scroll to position [2129, 0]
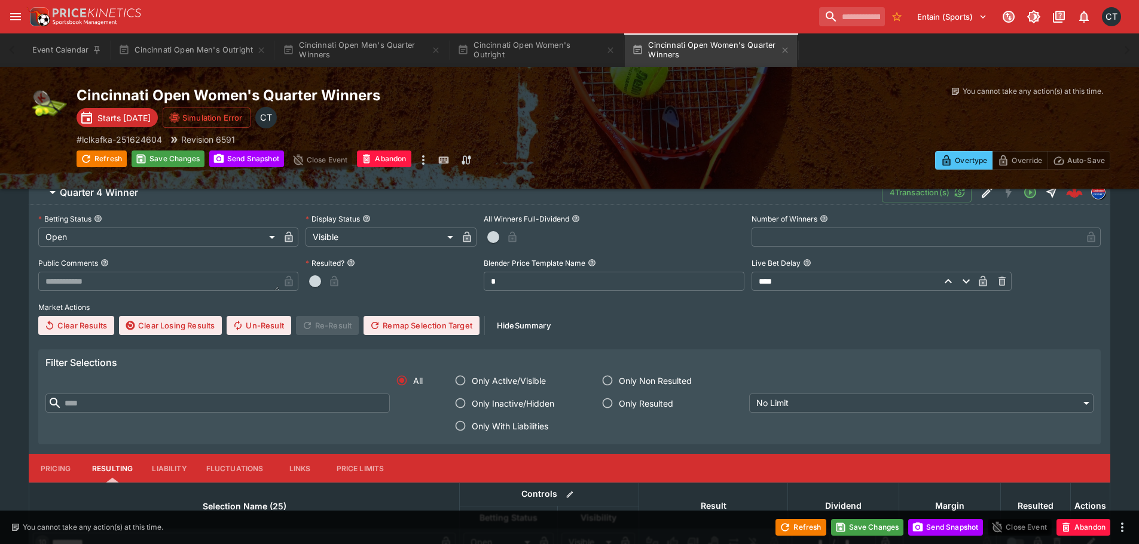
click at [482, 434] on label "Only With Liabilities" at bounding box center [517, 426] width 136 height 23
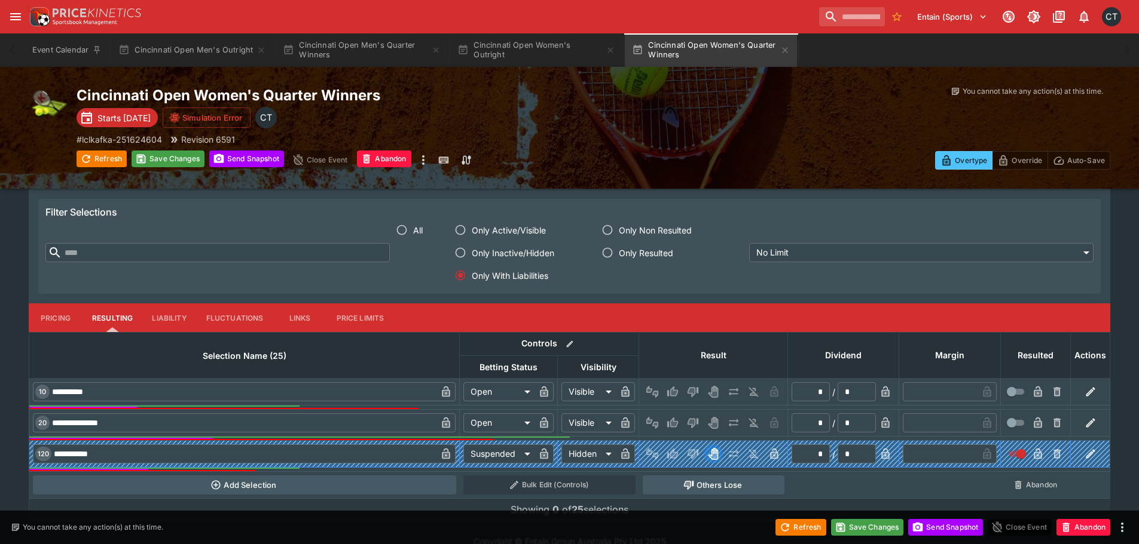
scroll to position [2297, 0]
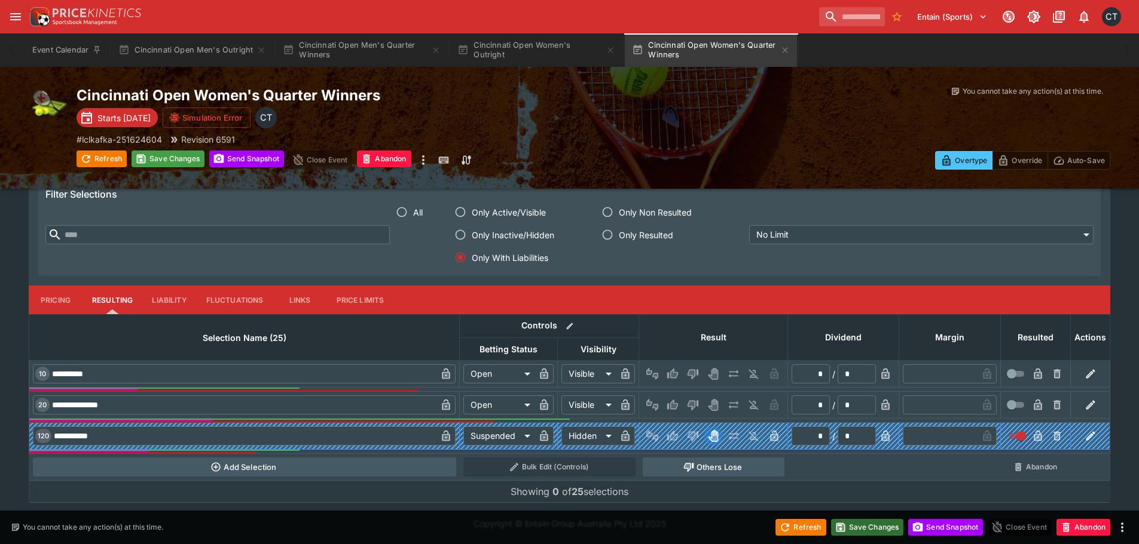
click at [870, 532] on button "Save Changes" at bounding box center [867, 527] width 73 height 17
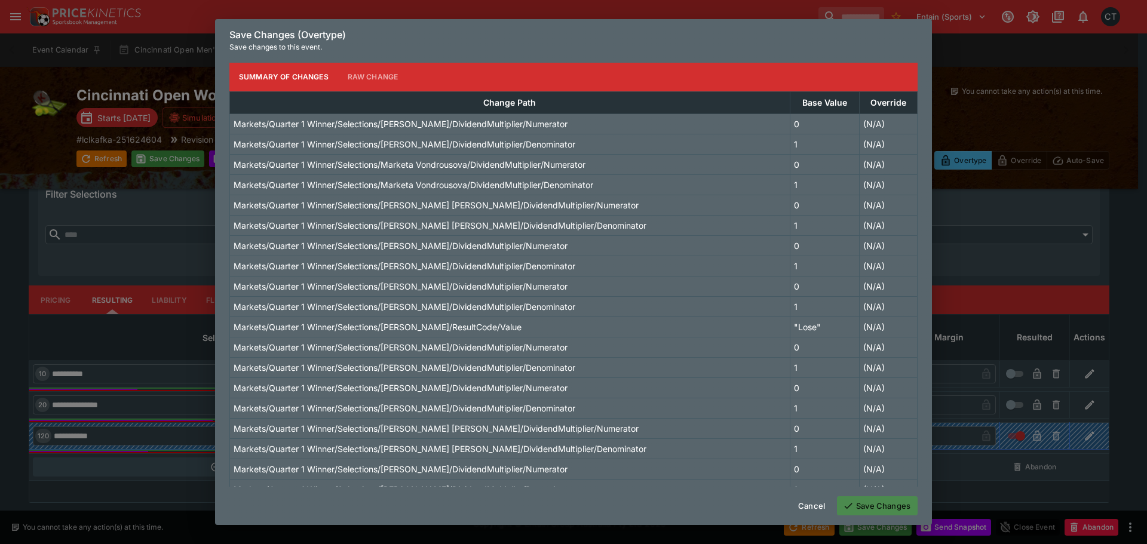
click at [853, 506] on icon "button" at bounding box center [848, 506] width 11 height 11
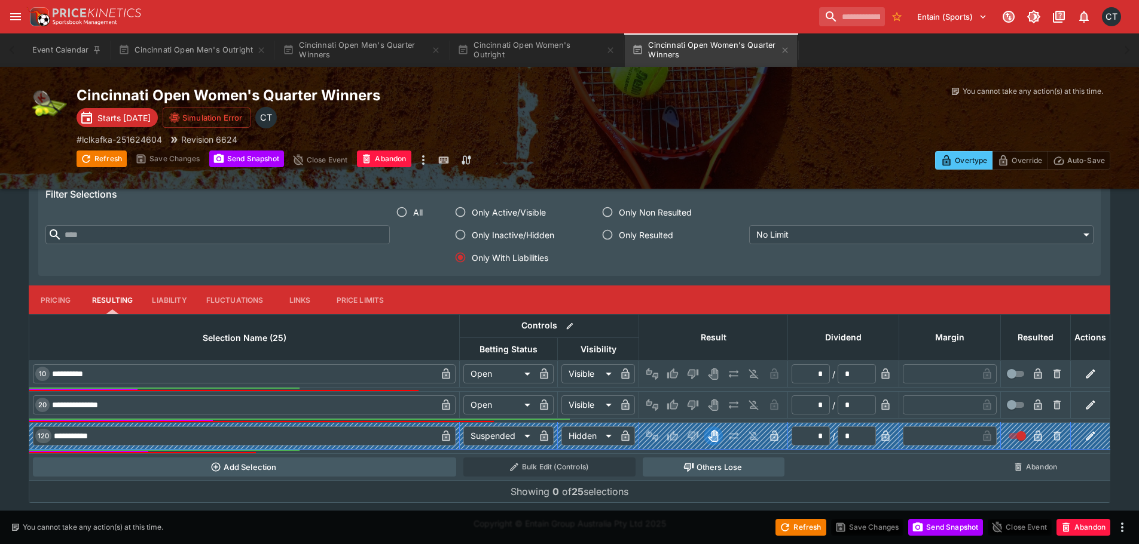
drag, startPoint x: 941, startPoint y: 5, endPoint x: 827, endPoint y: 169, distance: 200.0
click at [827, 169] on div "Overtype Override Auto-Save" at bounding box center [851, 152] width 517 height 33
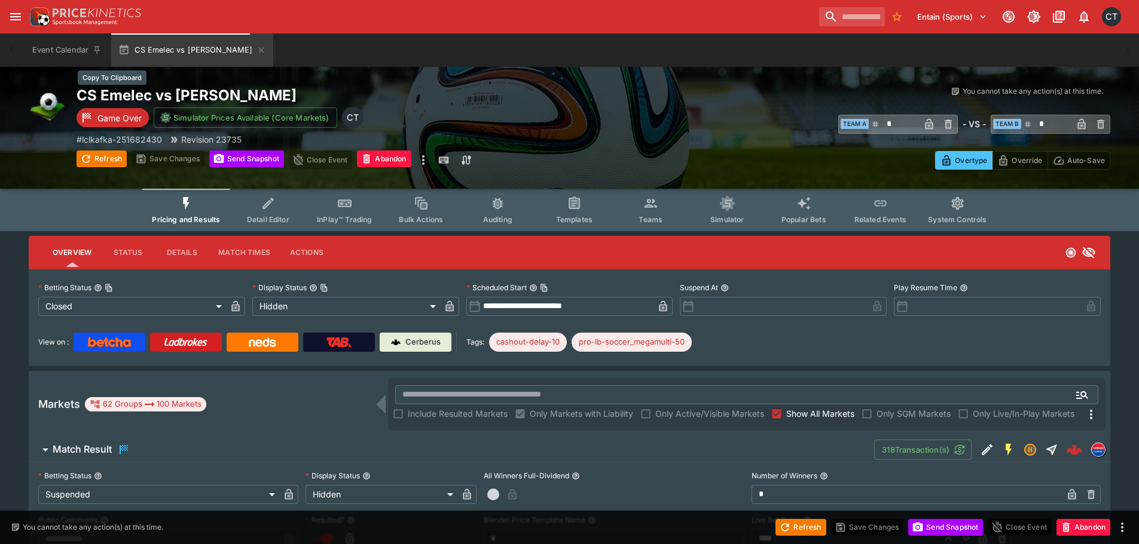
click at [131, 95] on h2 "CS Emelec vs CD Cuenca" at bounding box center [334, 95] width 517 height 19
click at [417, 346] on p "Cerberus" at bounding box center [422, 342] width 35 height 12
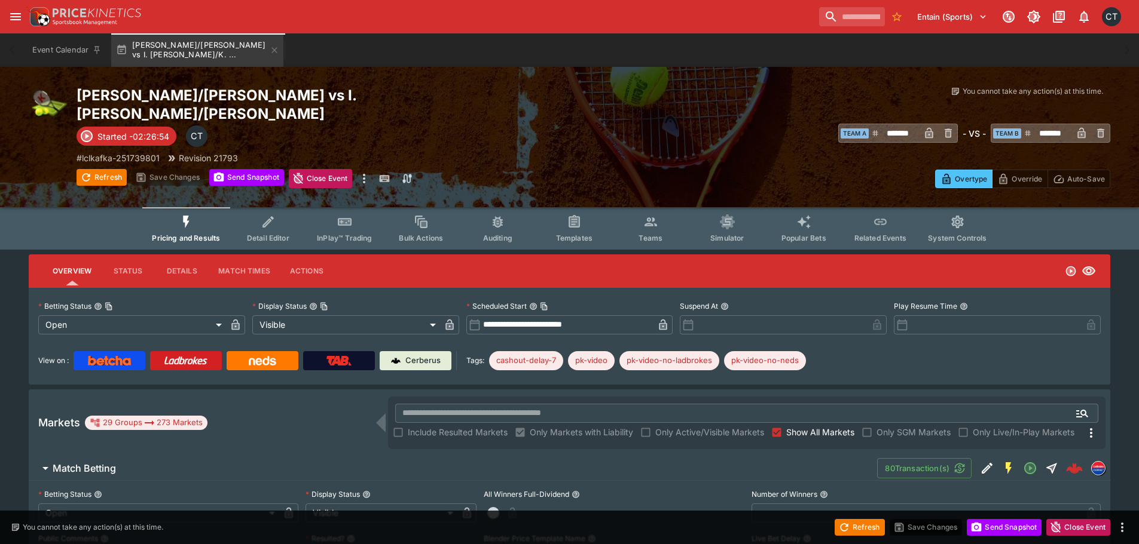
click at [807, 426] on span "Show All Markets" at bounding box center [820, 432] width 68 height 13
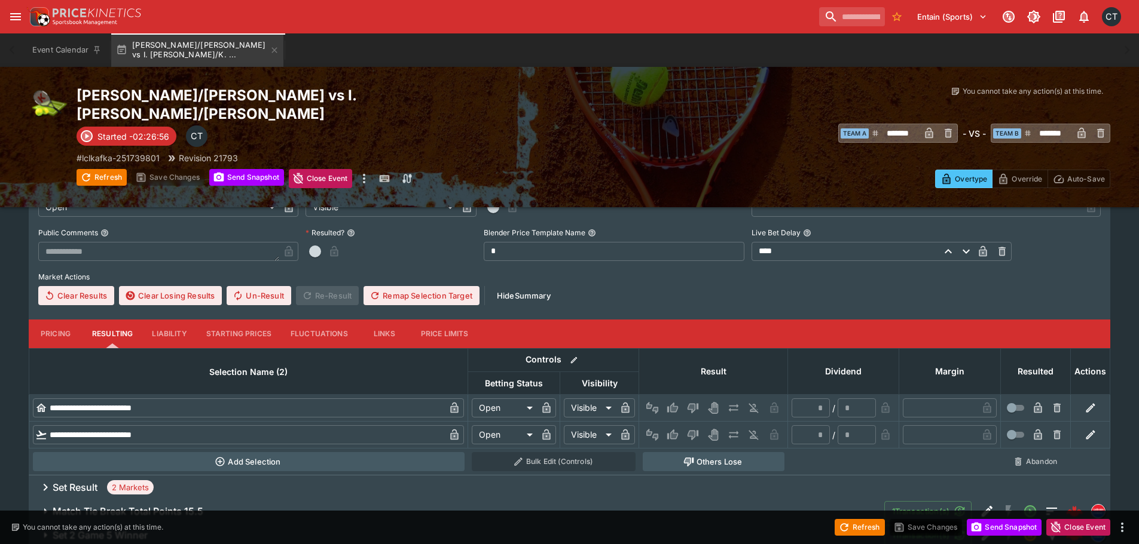
scroll to position [356, 0]
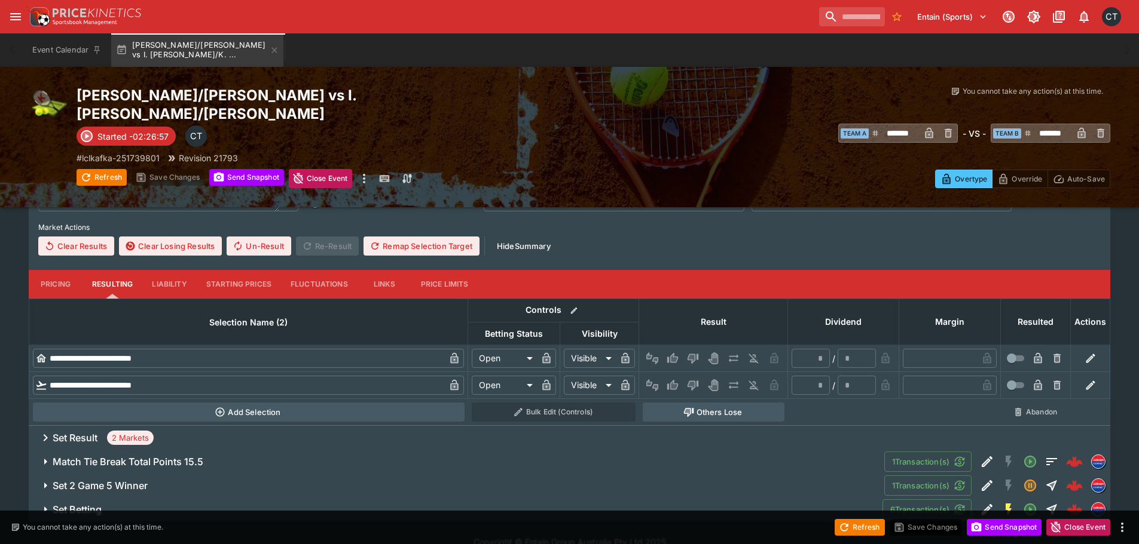
click at [174, 480] on span "Set 2 Game 5 Winner" at bounding box center [464, 486] width 822 height 13
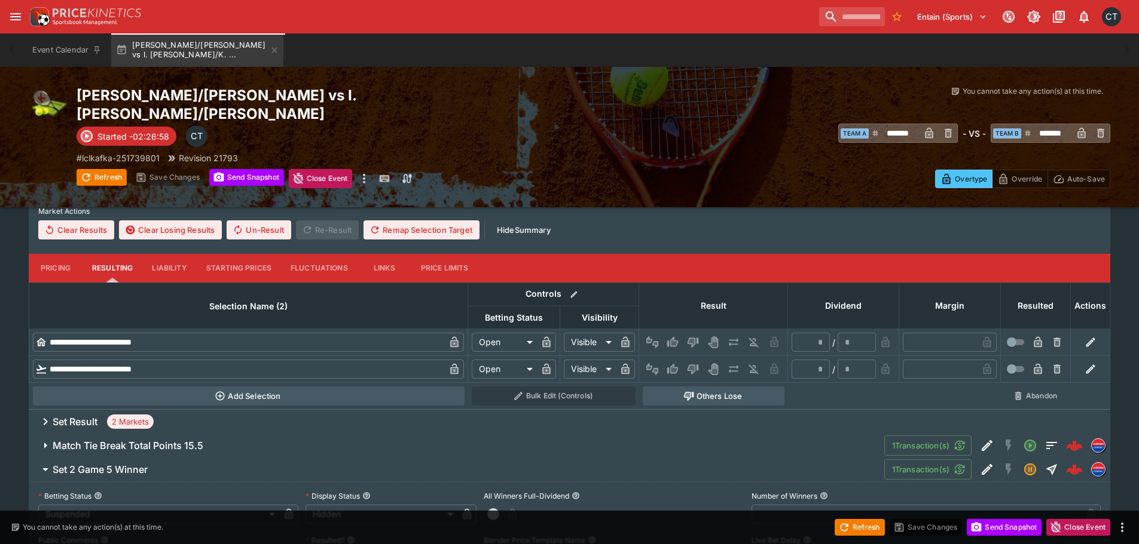
scroll to position [654, 0]
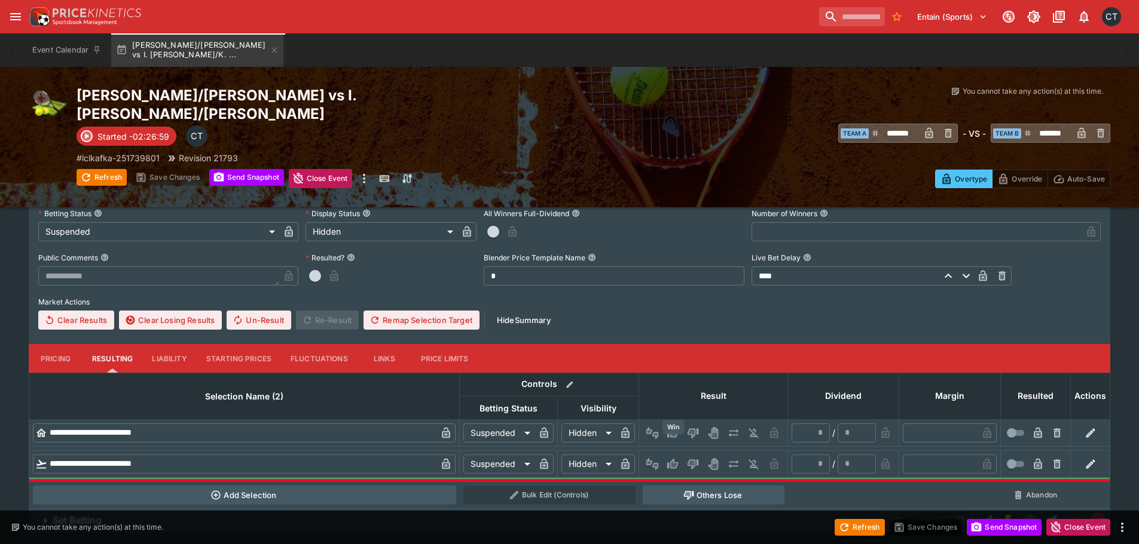
click at [674, 458] on icon "Win" at bounding box center [672, 463] width 11 height 10
type input "*"
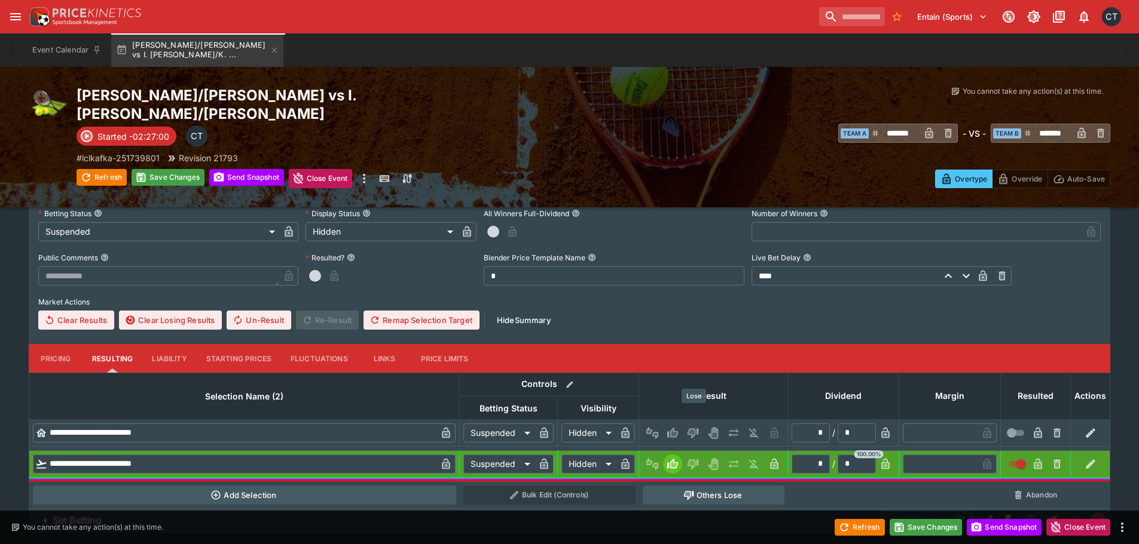
click at [699, 424] on button "Lose" at bounding box center [692, 433] width 19 height 19
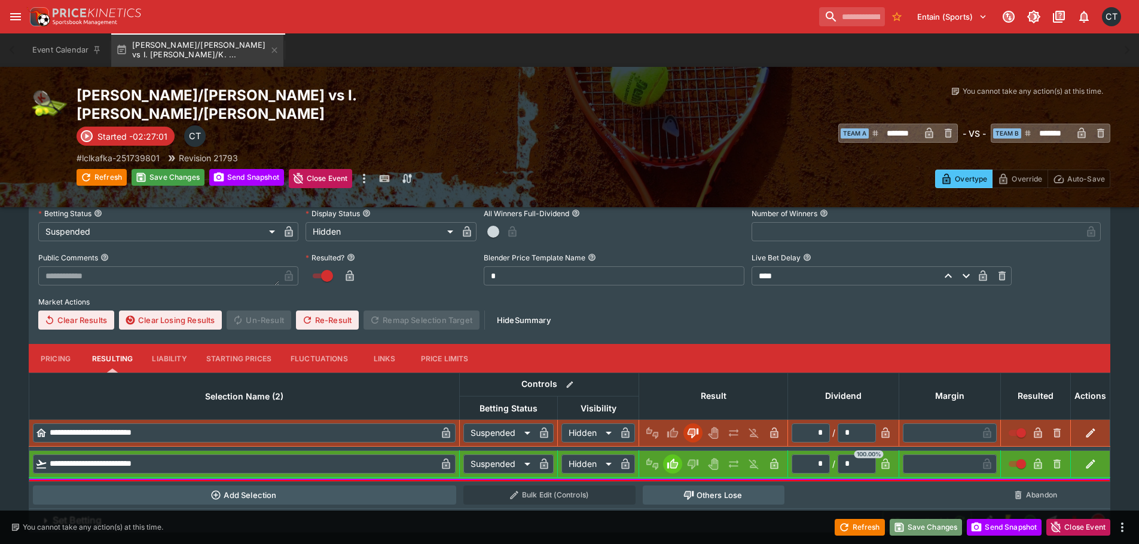
click at [943, 525] on button "Save Changes" at bounding box center [925, 527] width 73 height 17
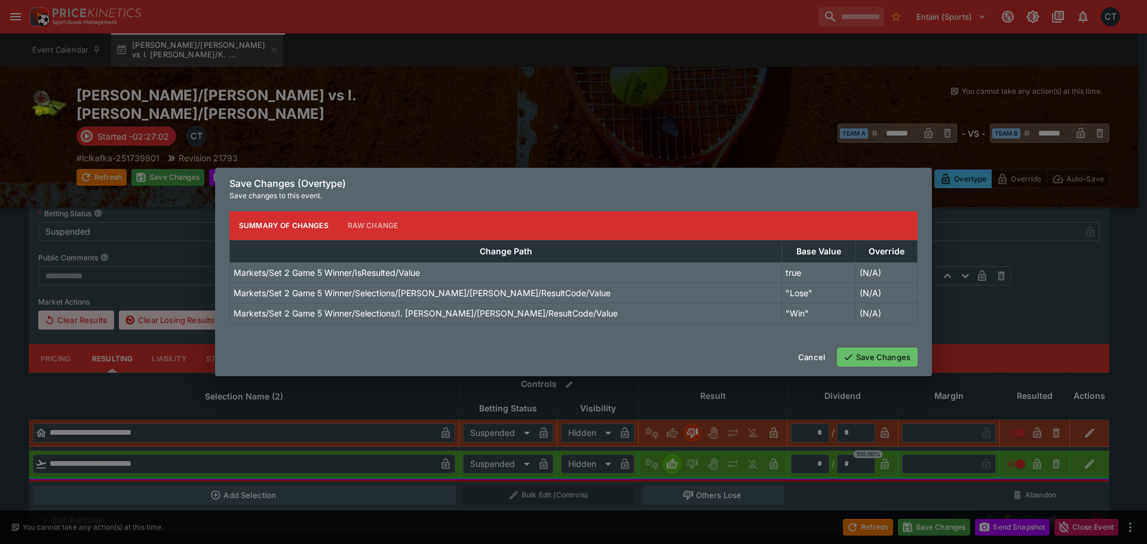
drag, startPoint x: 862, startPoint y: 356, endPoint x: 882, endPoint y: 387, distance: 36.5
click at [862, 356] on button "Save Changes" at bounding box center [877, 357] width 81 height 19
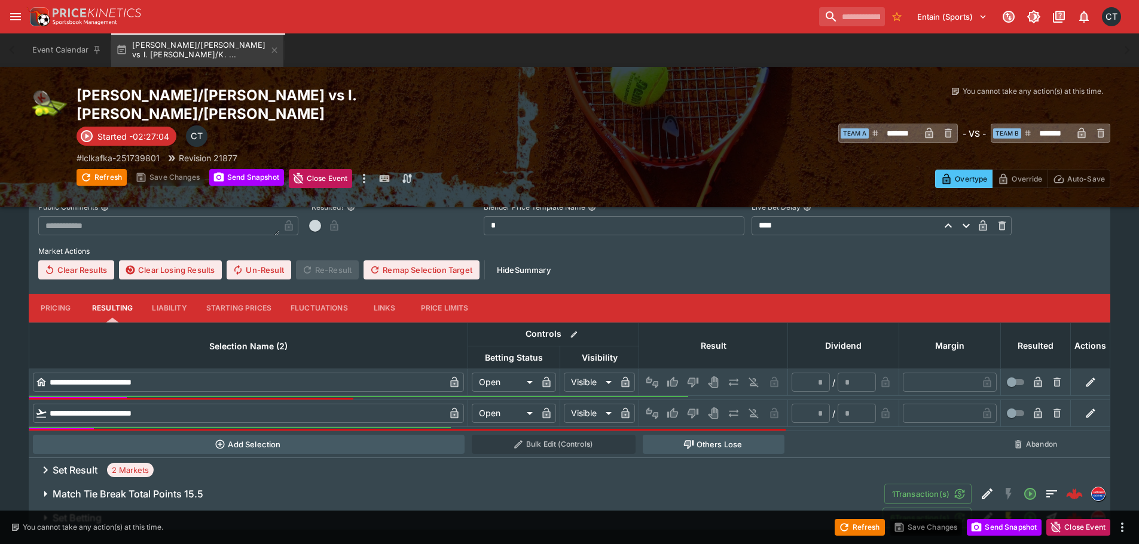
scroll to position [340, 0]
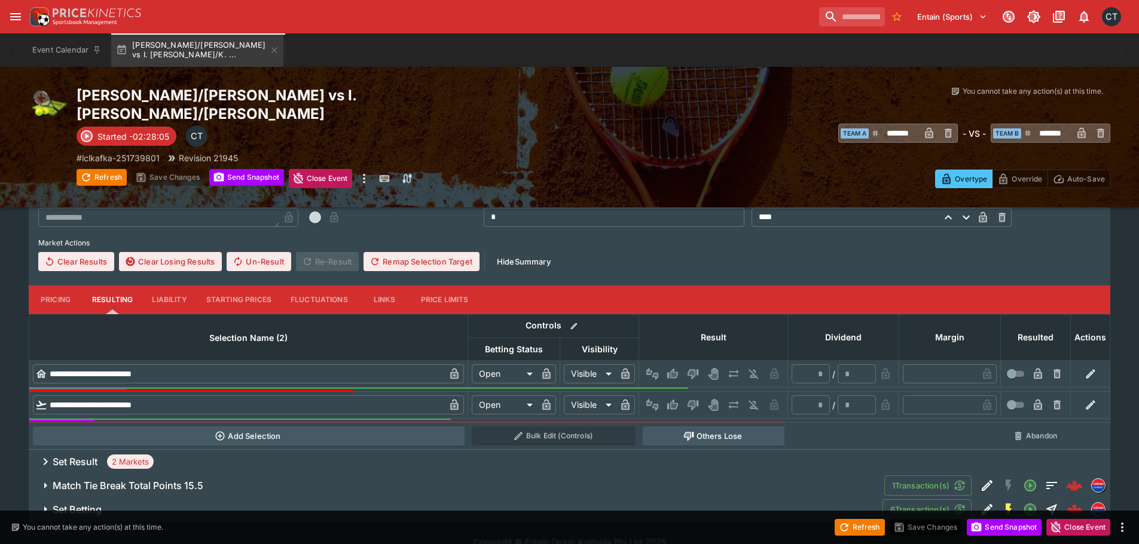
type input "*******"
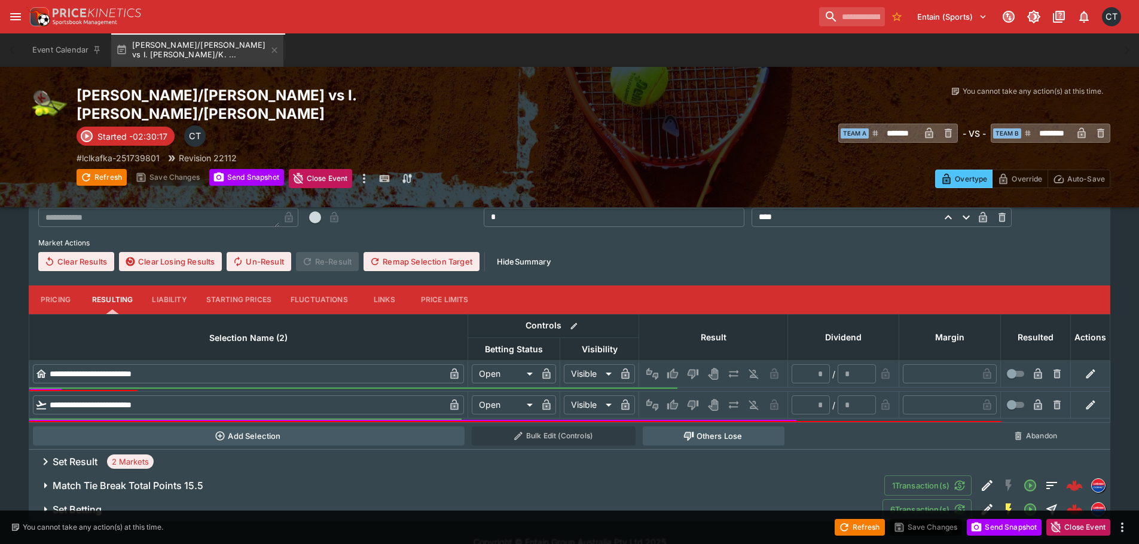
type input "********"
type input "**********"
type input "******"
type input "*********"
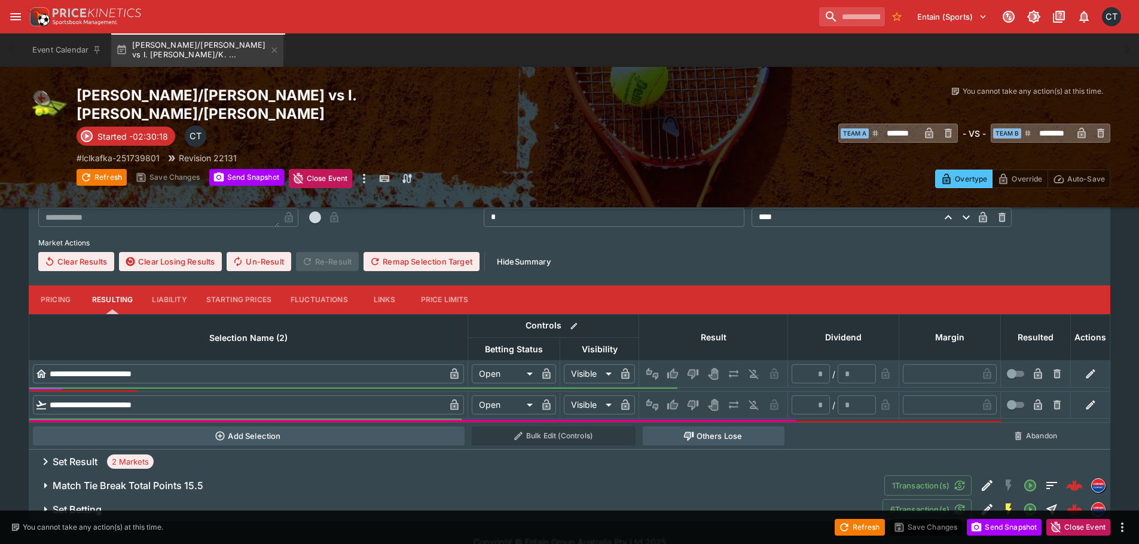
type input "*********"
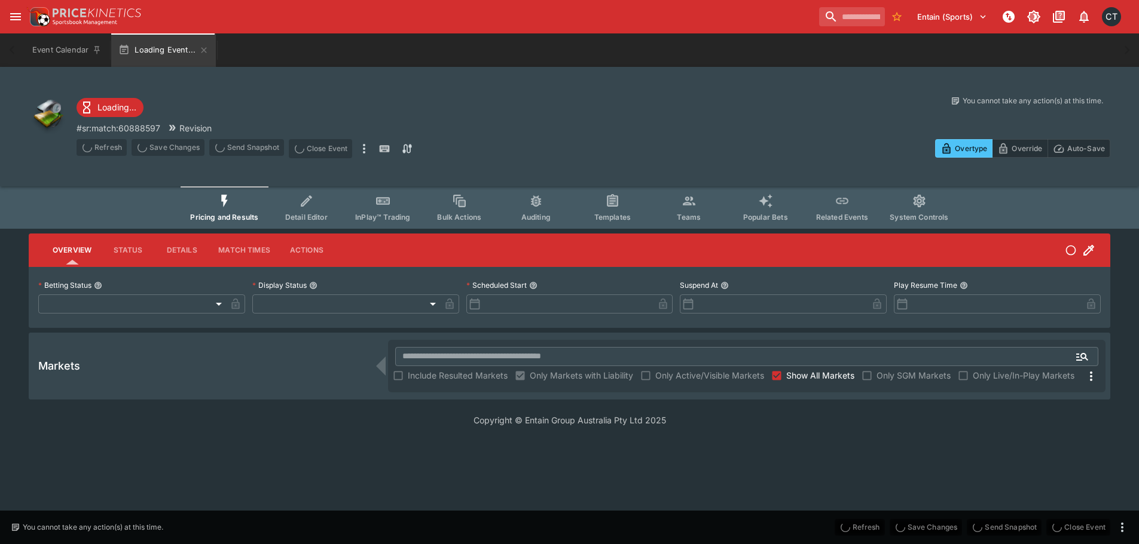
type input "**********"
type input "*******"
type input "**********"
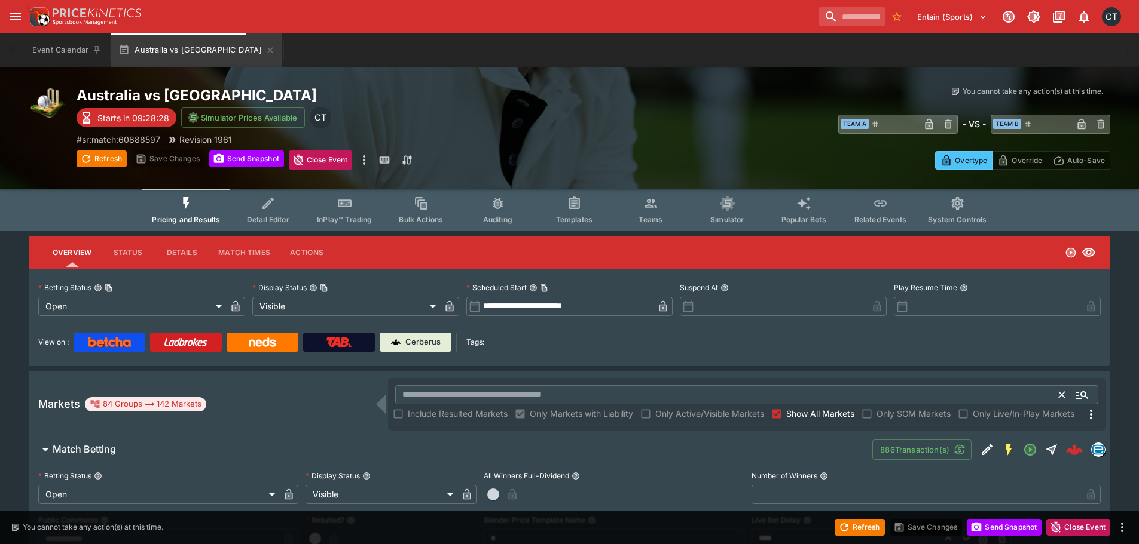
click at [513, 393] on input "text" at bounding box center [727, 394] width 664 height 19
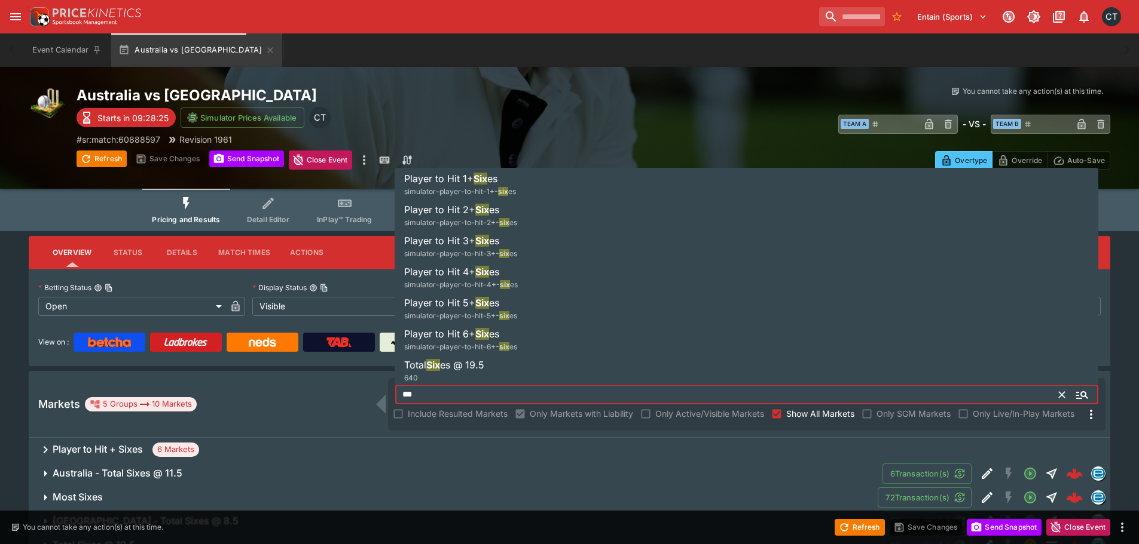
type input "***"
click at [149, 434] on div "Markets 5 Groups 10 Markets *** ​ Include Resulted Markets Only Markets with Li…" at bounding box center [569, 404] width 1081 height 67
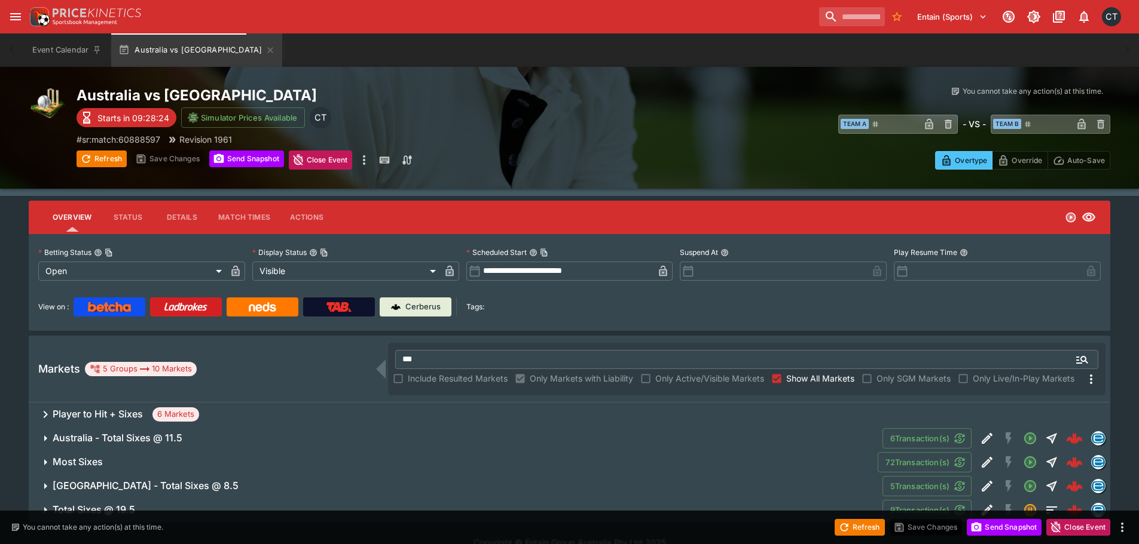
scroll to position [54, 0]
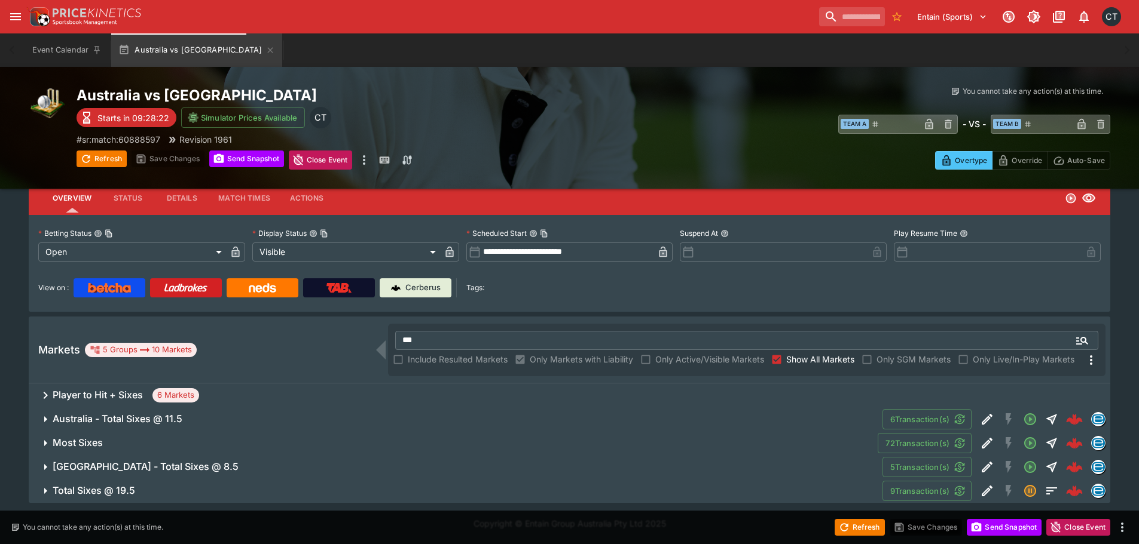
click at [199, 467] on span "South Africa - Total Sixes @ 8.5" at bounding box center [463, 467] width 820 height 13
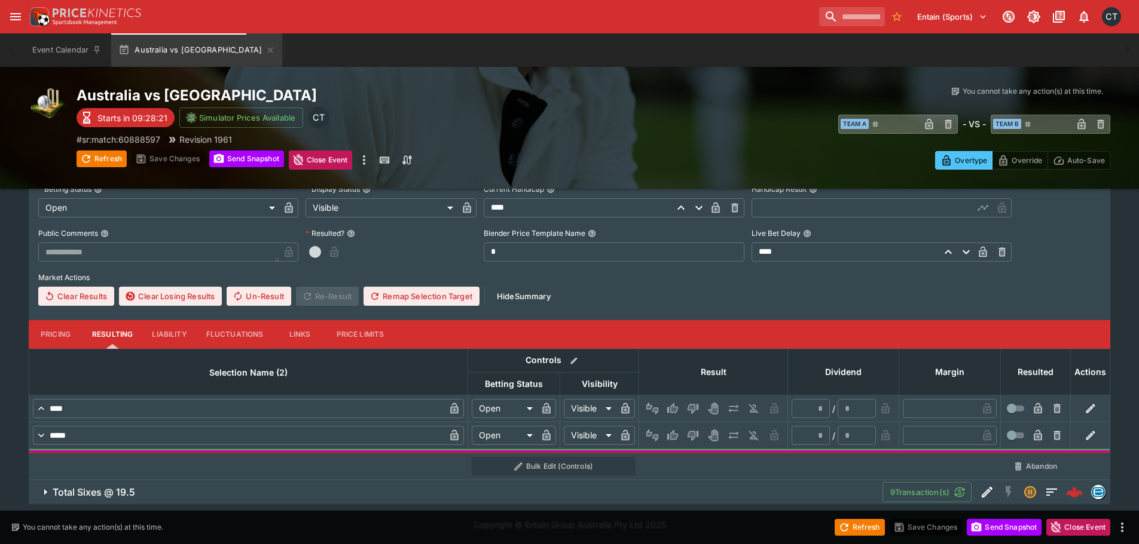
scroll to position [360, 0]
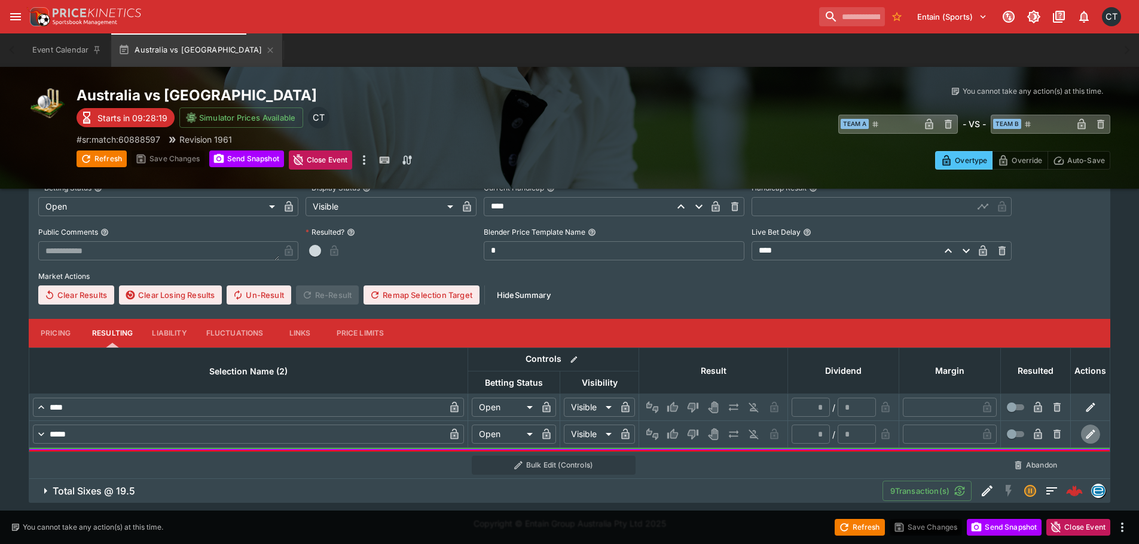
click at [1093, 436] on icon "button" at bounding box center [1090, 435] width 12 height 12
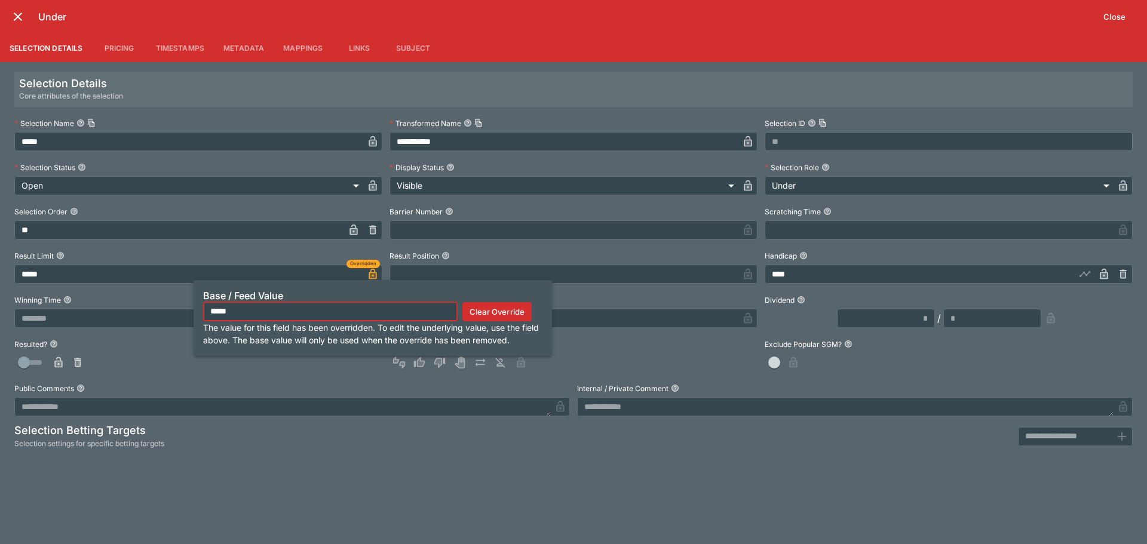
click at [365, 271] on button "button" at bounding box center [372, 274] width 19 height 19
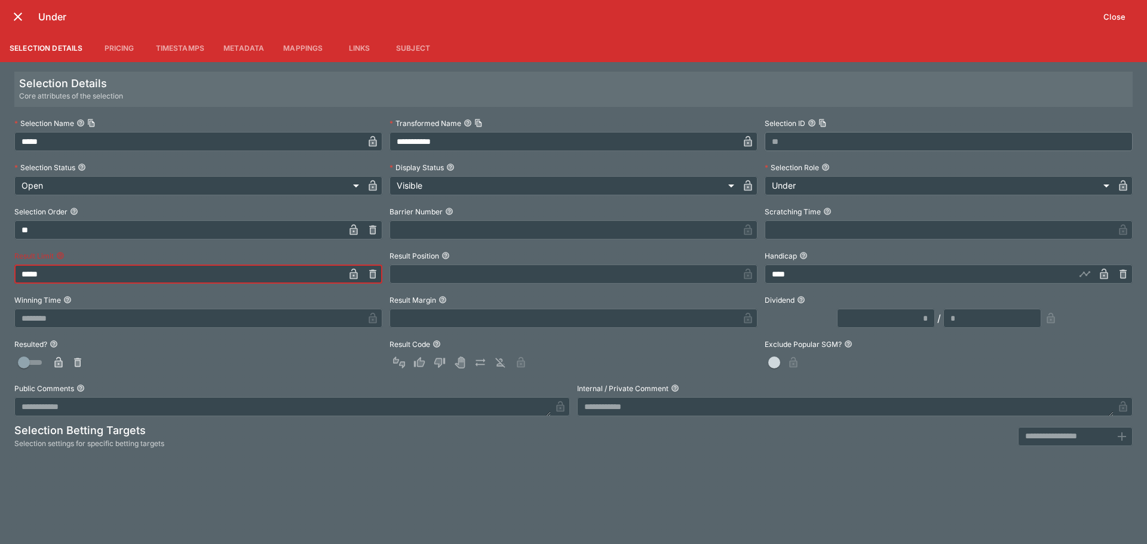
drag, startPoint x: 123, startPoint y: 275, endPoint x: -182, endPoint y: 277, distance: 304.2
click at [0, 277] on html "**********" at bounding box center [573, 92] width 1147 height 904
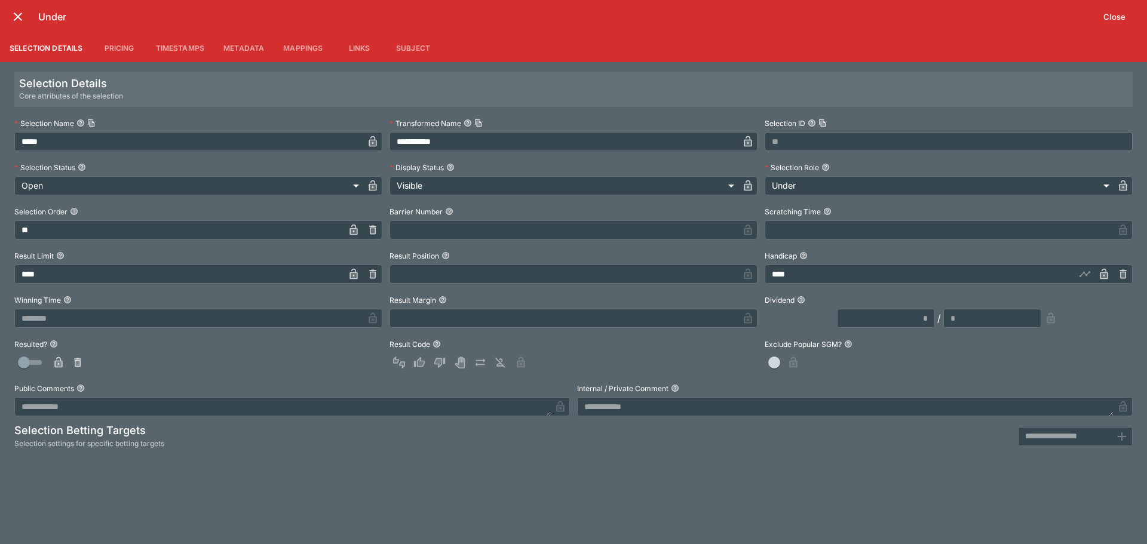
type input "*****"
click at [254, 527] on div "**********" at bounding box center [573, 303] width 1147 height 482
click at [353, 271] on icon "button" at bounding box center [354, 274] width 12 height 12
click at [26, 20] on button "close" at bounding box center [18, 17] width 22 height 22
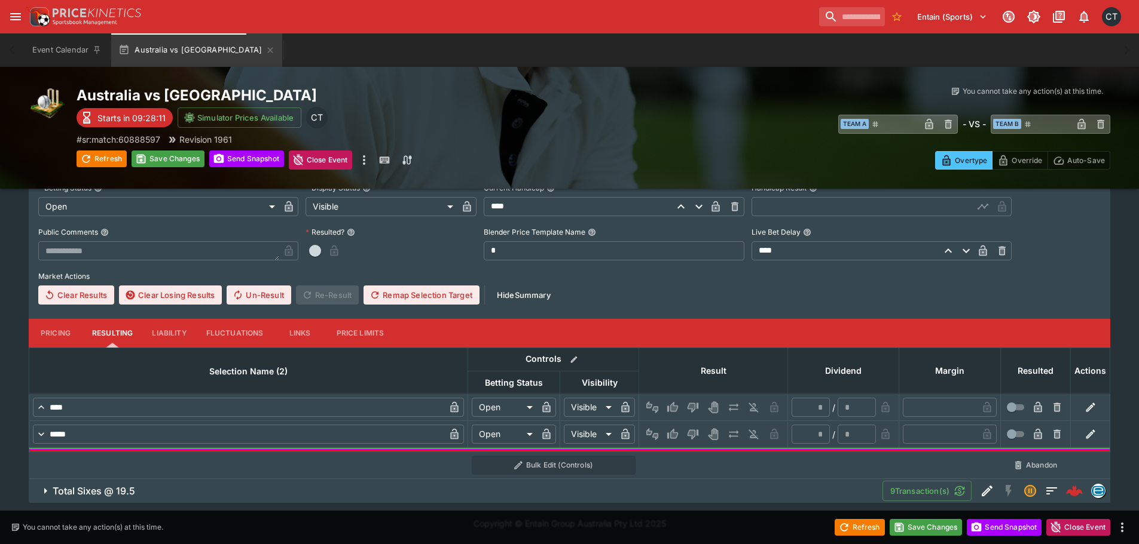
click at [155, 150] on div "Australia vs South Africa Starts in 09:28:11 Simulator Prices Available CT # sr…" at bounding box center [334, 128] width 517 height 84
click at [151, 167] on button "Save Changes" at bounding box center [167, 159] width 73 height 17
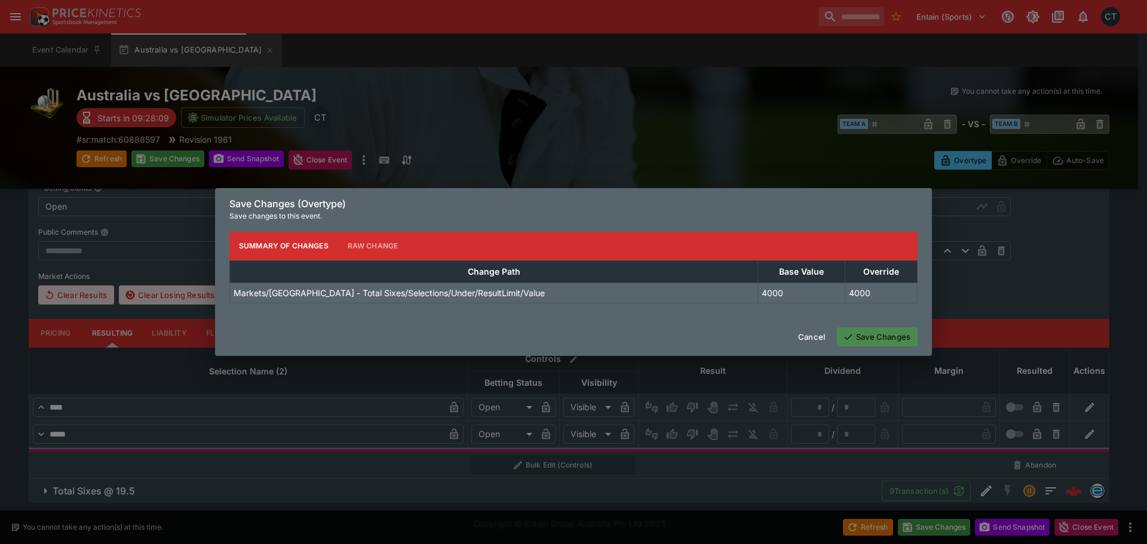
click at [873, 331] on button "Save Changes" at bounding box center [877, 337] width 81 height 19
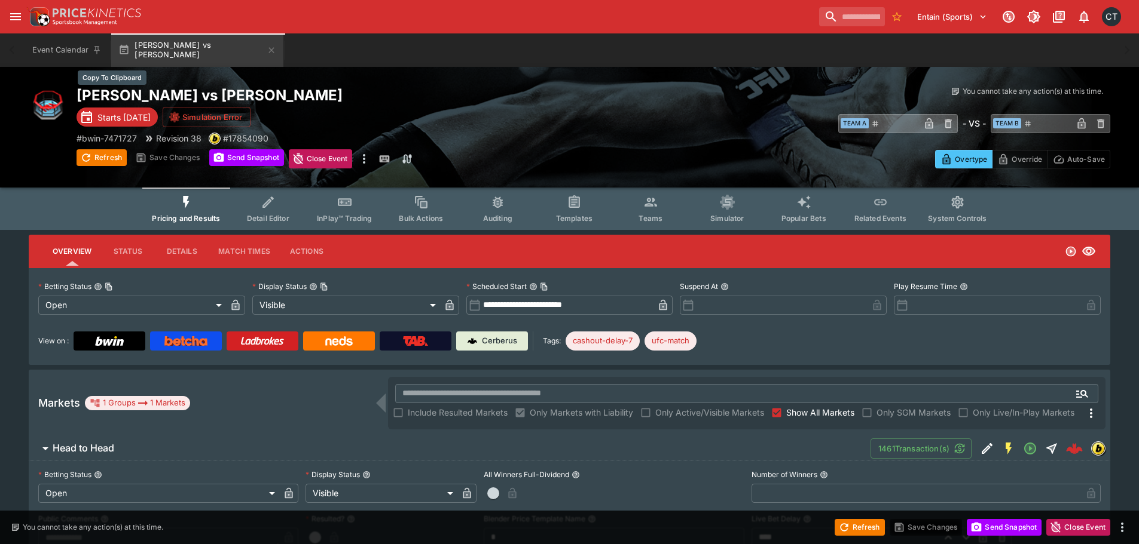
click at [277, 92] on h2 "[PERSON_NAME] vs [PERSON_NAME]" at bounding box center [334, 95] width 517 height 19
